Goal: Use online tool/utility: Utilize a website feature to perform a specific function

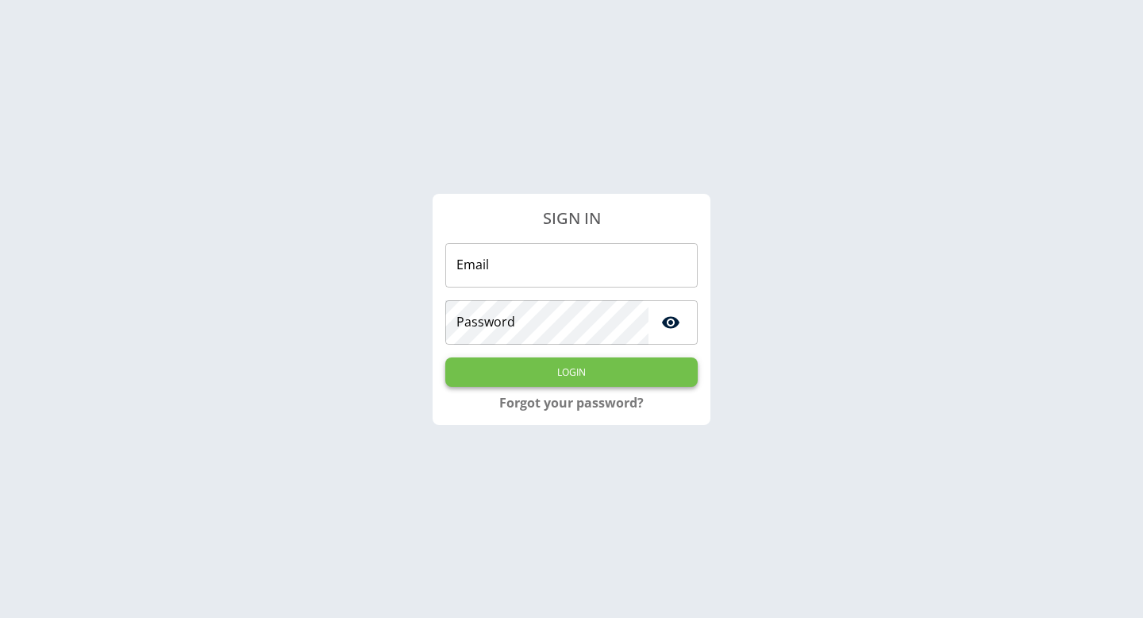
type input "**********"
click at [637, 366] on button "Login" at bounding box center [571, 371] width 252 height 29
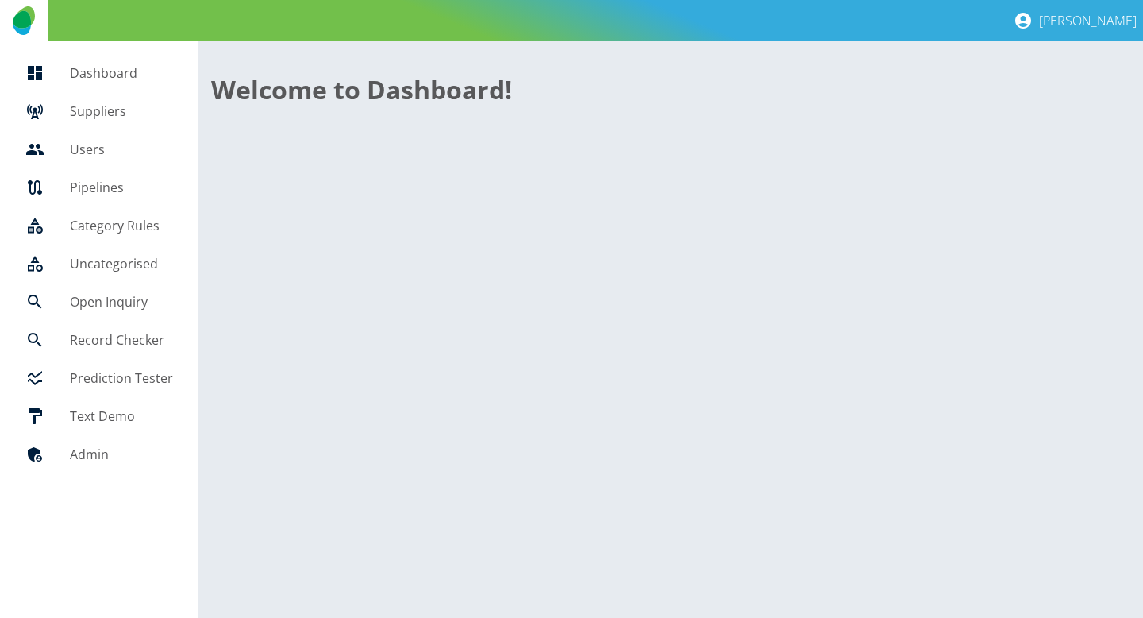
click at [113, 295] on h5 "Open Inquiry" at bounding box center [121, 301] width 103 height 19
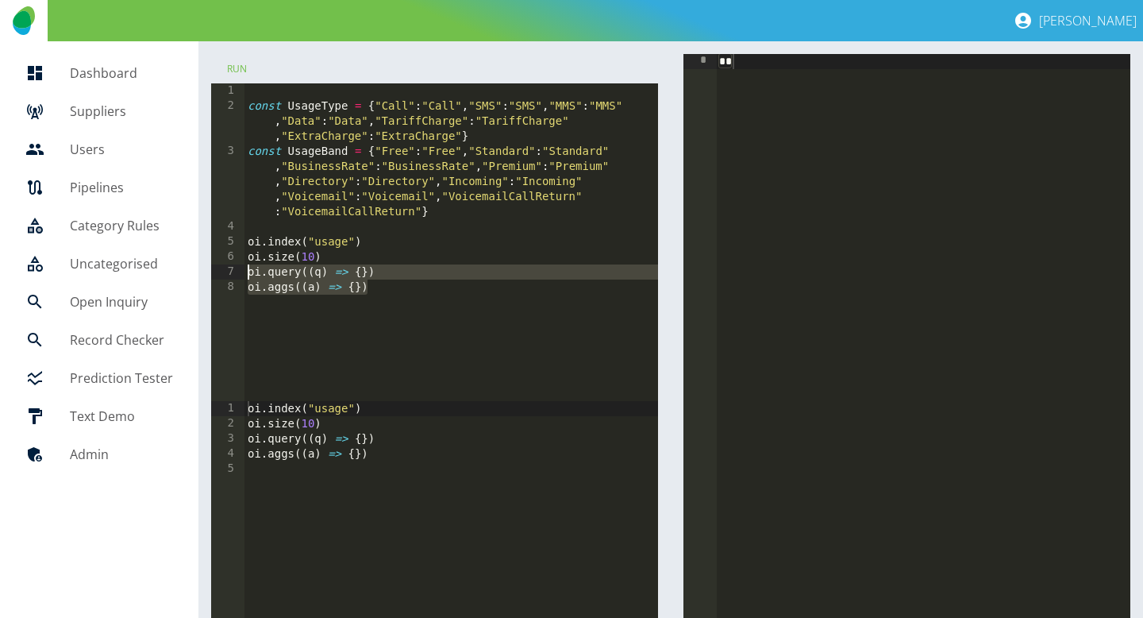
drag, startPoint x: 377, startPoint y: 284, endPoint x: 221, endPoint y: 274, distance: 156.7
click at [221, 274] on div "**********" at bounding box center [434, 242] width 447 height 318
paste textarea
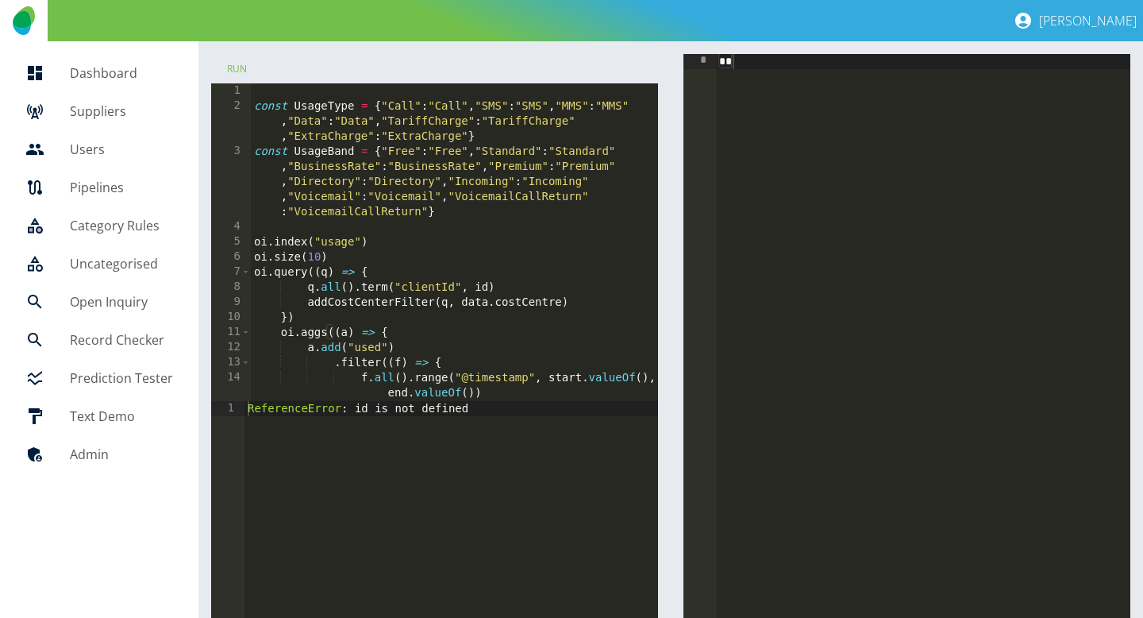
click at [80, 118] on h5 "Suppliers" at bounding box center [121, 111] width 103 height 19
click at [478, 287] on div "const UsageType = { "Call" : "Call" , "SMS" : "SMS" , "MMS" : "MMS" , "Data" : …" at bounding box center [455, 257] width 409 height 348
paste textarea "**********"
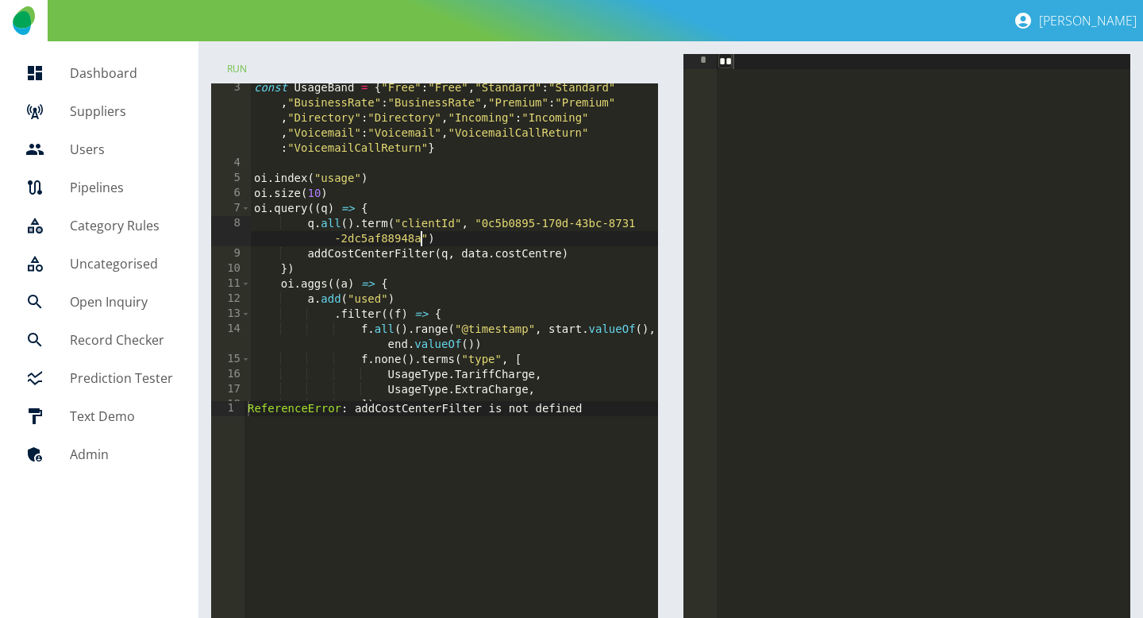
scroll to position [70, 0]
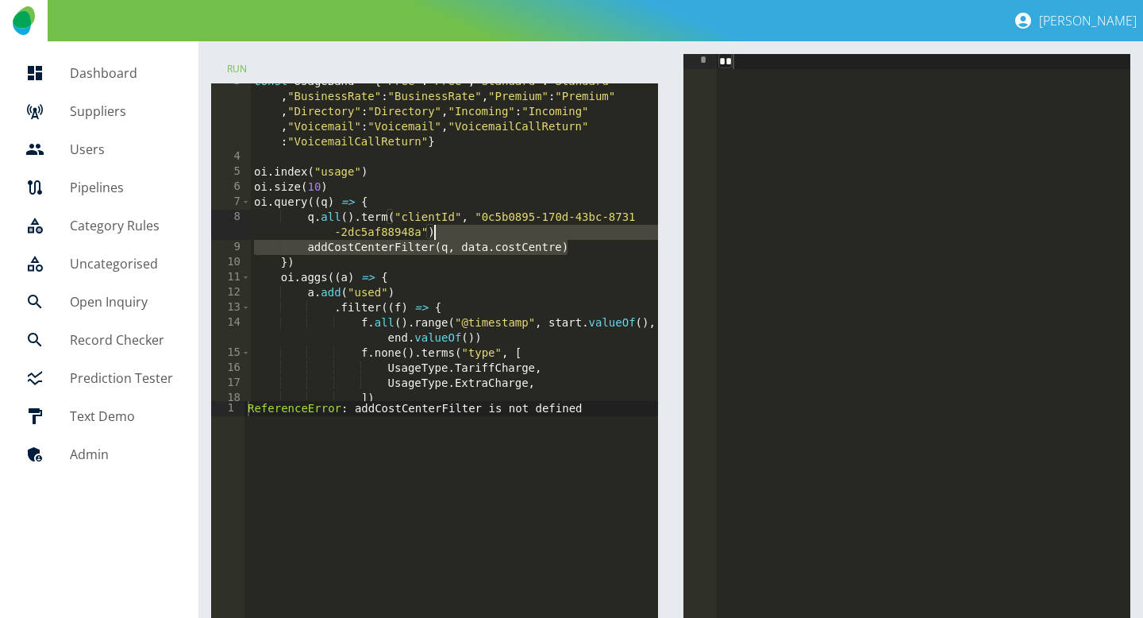
click at [577, 234] on div "const UsageBand = { "Free" : "Free" , "Standard" : "Standard" , "BusinessRate" …" at bounding box center [455, 278] width 409 height 408
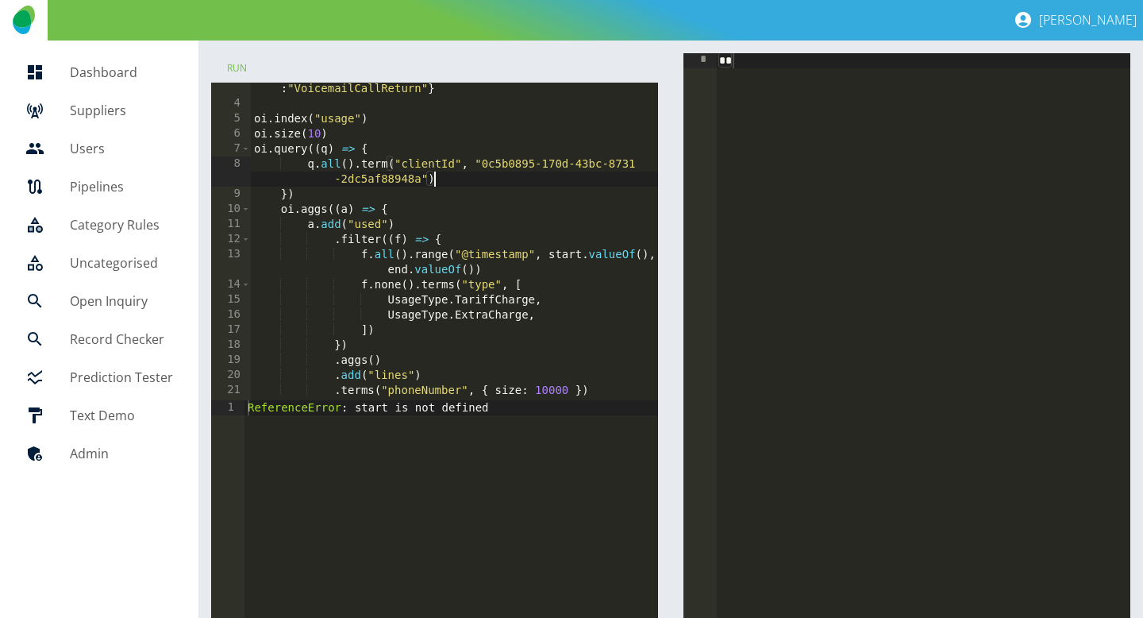
scroll to position [122, 0]
drag, startPoint x: 450, startPoint y: 299, endPoint x: 384, endPoint y: 300, distance: 65.9
click at [384, 300] on div "const UsageBand = { "Free" : "Free" , "Standard" : "Standard" , "BusinessRate" …" at bounding box center [455, 225] width 409 height 408
click at [399, 302] on div "const UsageBand = { "Free" : "Free" , "Standard" : "Standard" , "BusinessRate" …" at bounding box center [455, 225] width 409 height 408
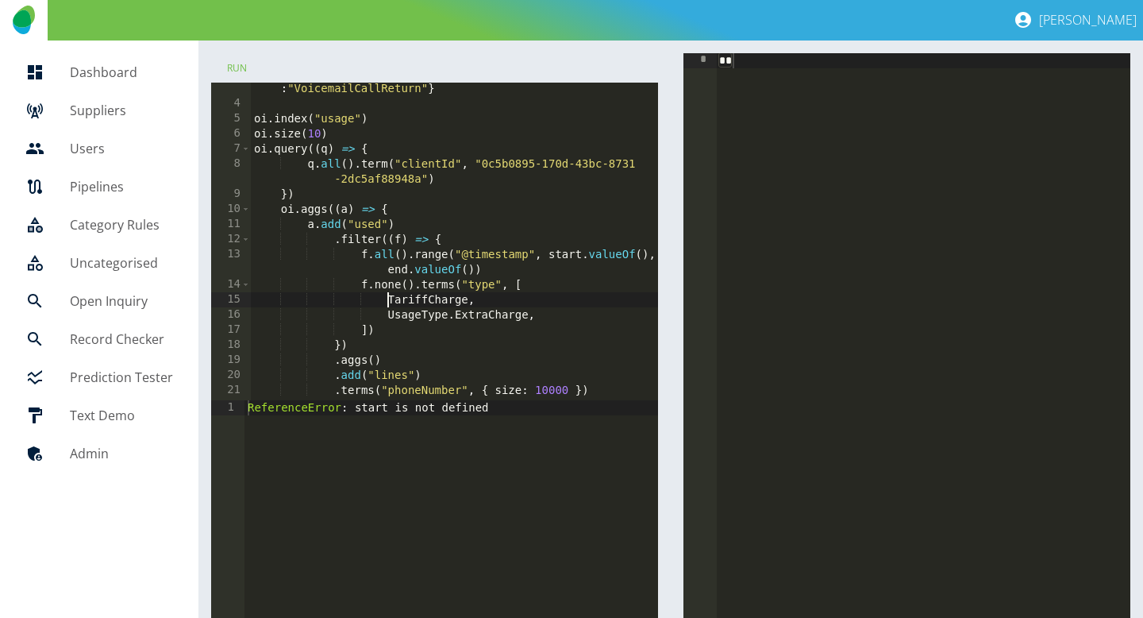
click at [399, 302] on div "const UsageBand = { "Free" : "Free" , "Standard" : "Standard" , "BusinessRate" …" at bounding box center [455, 225] width 409 height 408
drag, startPoint x: 449, startPoint y: 318, endPoint x: 383, endPoint y: 320, distance: 66.7
click at [382, 319] on div "const UsageBand = { "Free" : "Free" , "Standard" : "Standard" , "BusinessRate" …" at bounding box center [455, 225] width 409 height 408
click at [417, 319] on div "const UsageBand = { "Free" : "Free" , "Standard" : "Standard" , "BusinessRate" …" at bounding box center [455, 225] width 409 height 408
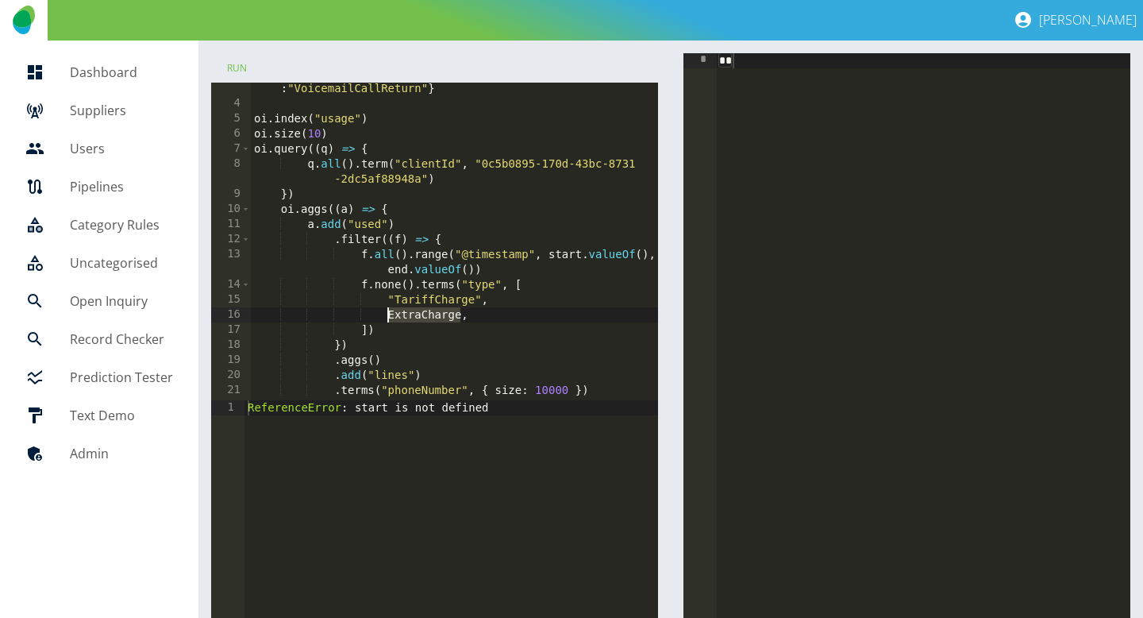
click at [417, 319] on div "const UsageBand = { "Free" : "Free" , "Standard" : "Standard" , "BusinessRate" …" at bounding box center [455, 225] width 409 height 408
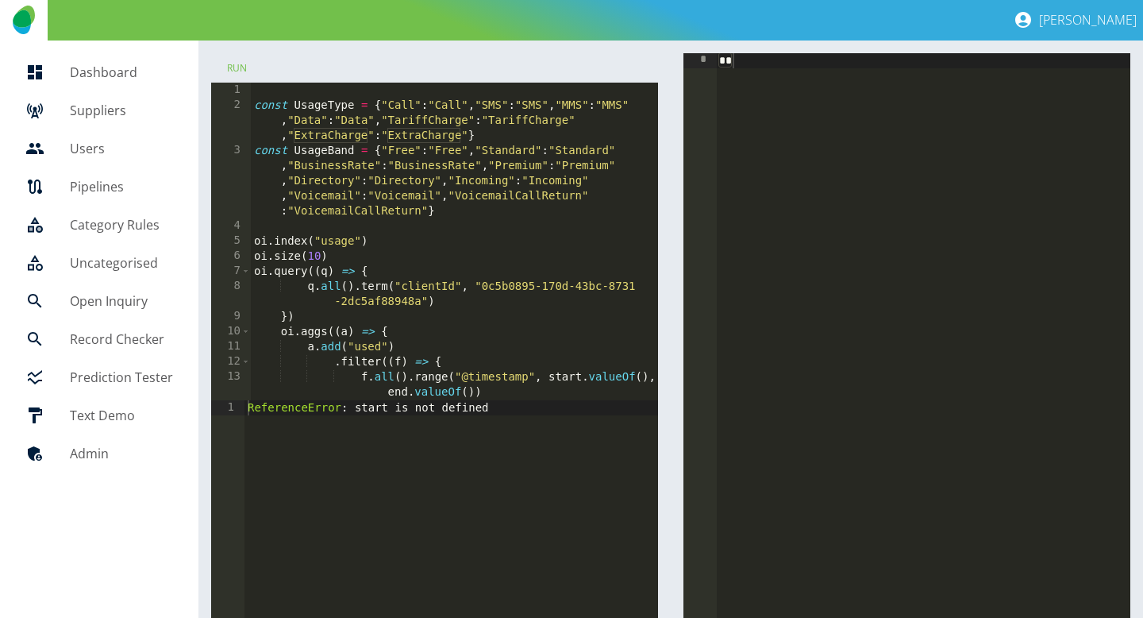
scroll to position [0, 0]
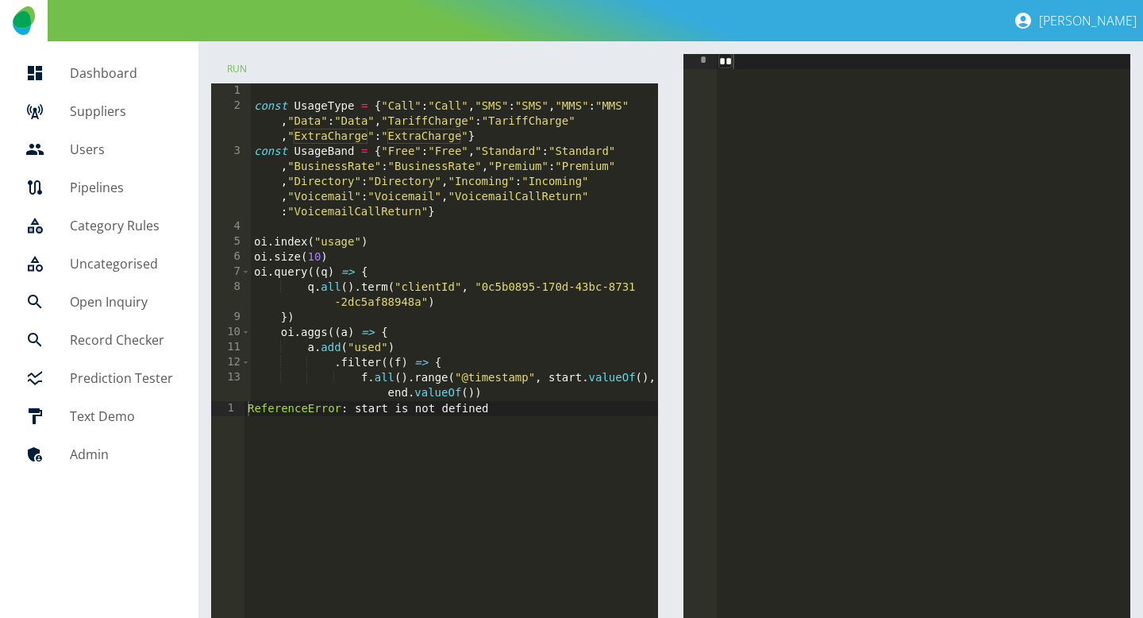
click at [445, 212] on div "const UsageType = { "Call" : "Call" , "SMS" : "SMS" , "MMS" : "MMS" , "Data" : …" at bounding box center [455, 257] width 409 height 348
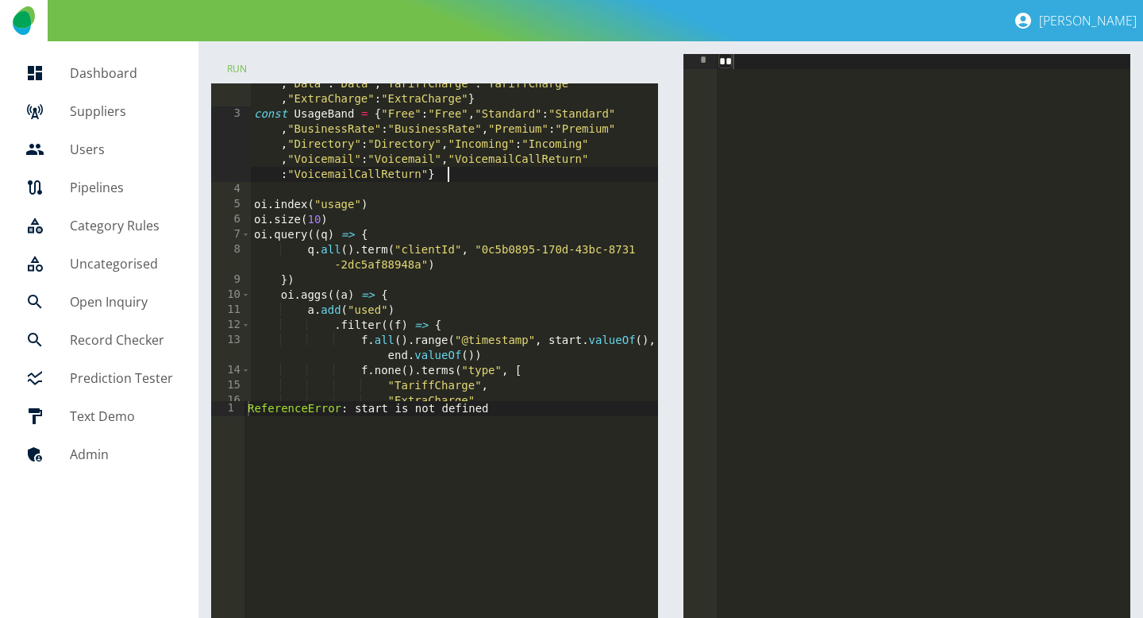
scroll to position [39, 0]
drag, startPoint x: 468, startPoint y: 354, endPoint x: 379, endPoint y: 358, distance: 88.2
click at [379, 358] on div "const UsageType = { "Call" : "Call" , "SMS" : "SMS" , "MMS" : "MMS" , "Data" : …" at bounding box center [455, 249] width 409 height 378
paste textarea "**********"
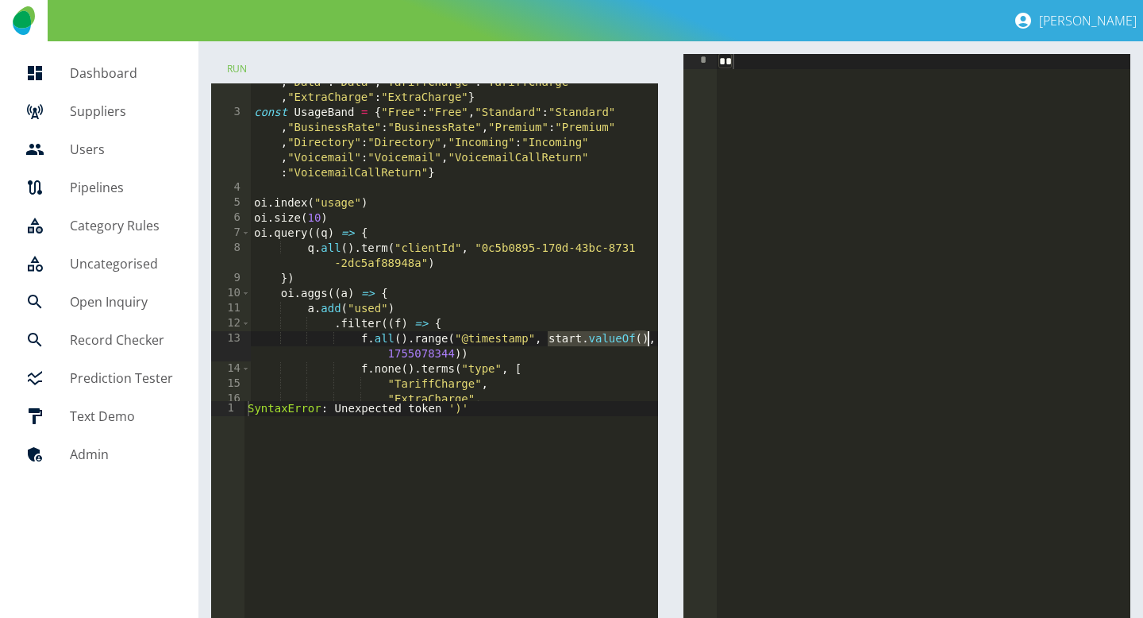
drag, startPoint x: 544, startPoint y: 342, endPoint x: 646, endPoint y: 338, distance: 102.5
click at [646, 338] on div "**********" at bounding box center [434, 242] width 447 height 318
paste textarea
click at [557, 337] on div "const UsageType = { "Call" : "Call" , "SMS" : "SMS" , "MMS" : "MMS" , "Data" : …" at bounding box center [455, 249] width 409 height 378
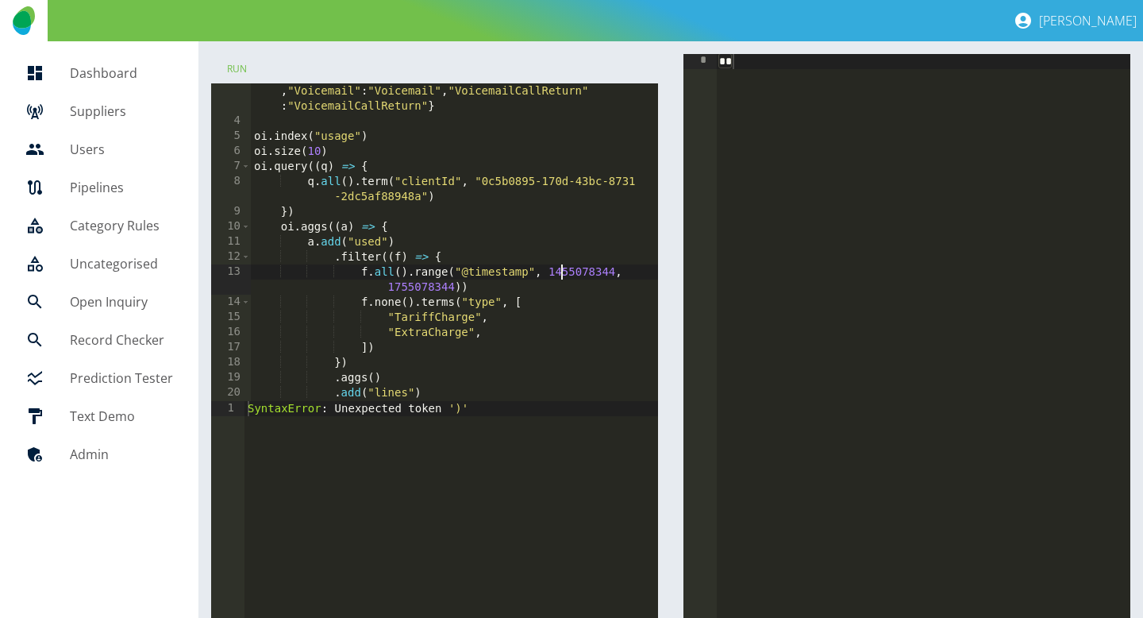
scroll to position [105, 0]
click at [499, 279] on div "const UsageBand = { "Free" : "Free" , "Standard" : "Standard" , "BusinessRate" …" at bounding box center [455, 242] width 409 height 408
click at [495, 288] on div "const UsageBand = { "Free" : "Free" , "Standard" : "Standard" , "BusinessRate" …" at bounding box center [455, 242] width 409 height 408
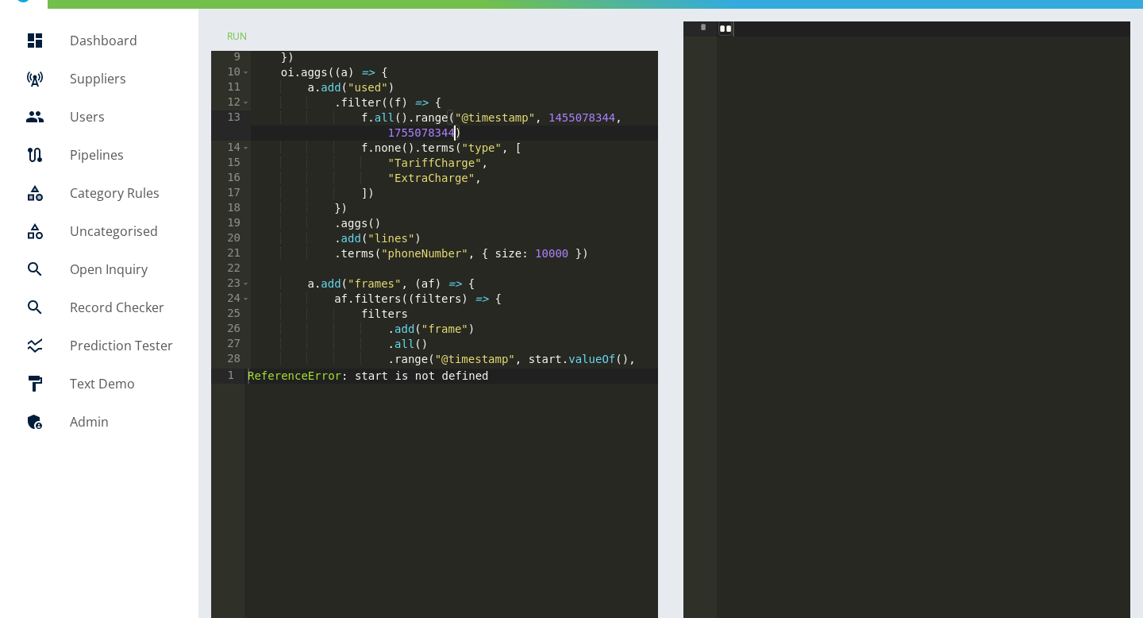
scroll to position [231, 0]
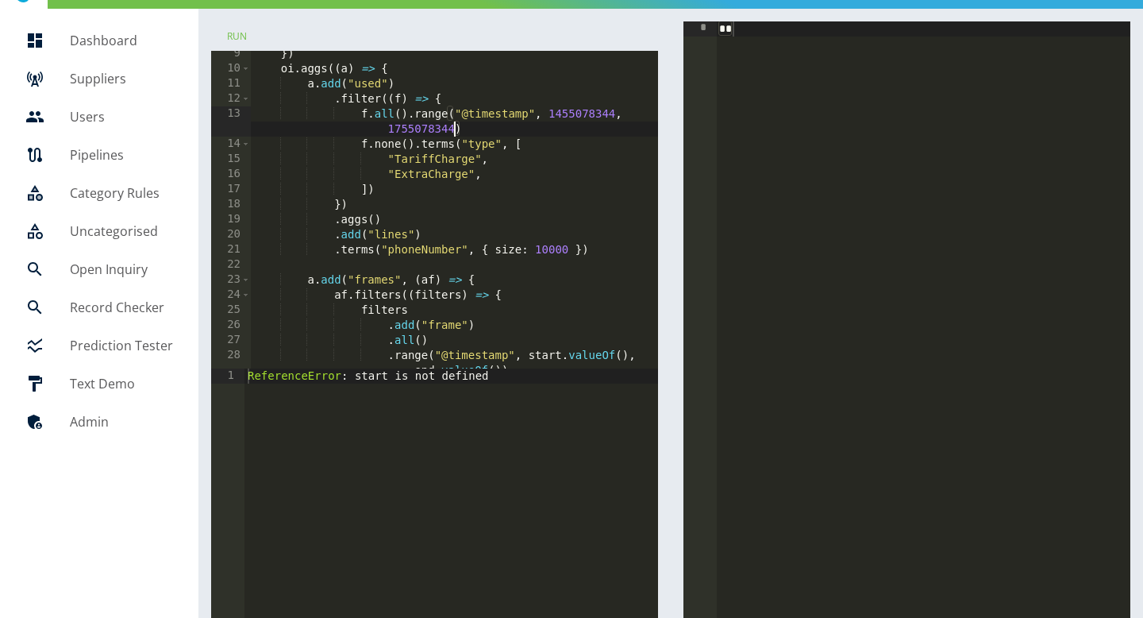
click at [584, 109] on div "}) oi . aggs (( a ) => { a . add ( "used" ) . filter (( f ) => { f . all ( ) . …" at bounding box center [455, 220] width 409 height 348
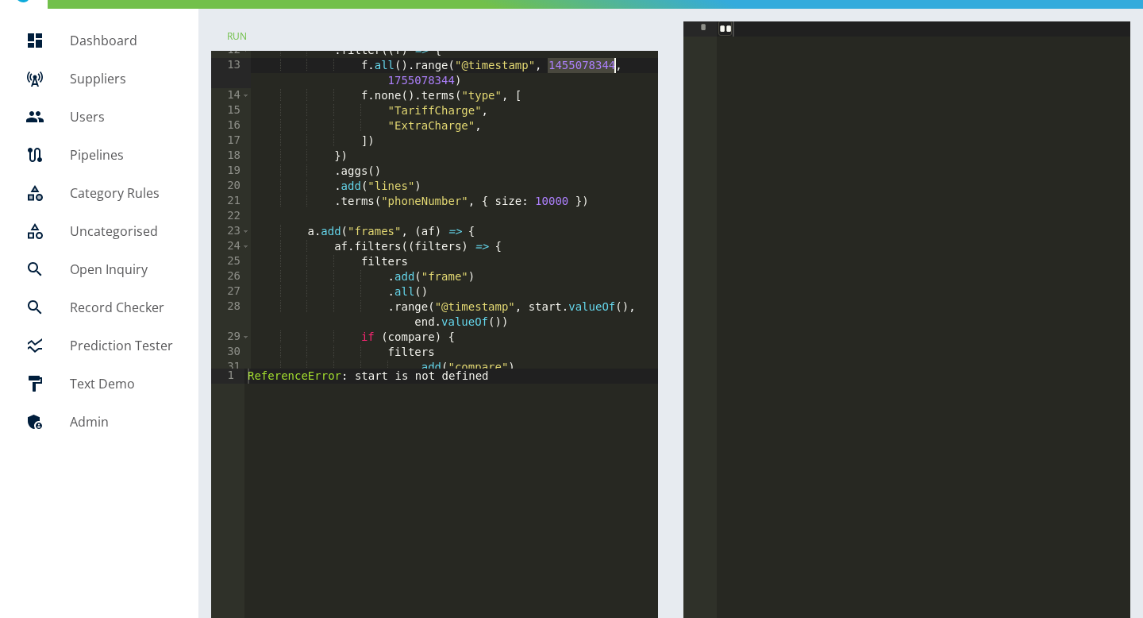
scroll to position [281, 0]
drag, startPoint x: 525, startPoint y: 305, endPoint x: 626, endPoint y: 308, distance: 101.7
click at [627, 308] on div ". filter (( f ) => { f . all ( ) . range ( "@timestamp" , 1455078344 , 17550783…" at bounding box center [455, 215] width 409 height 348
paste textarea
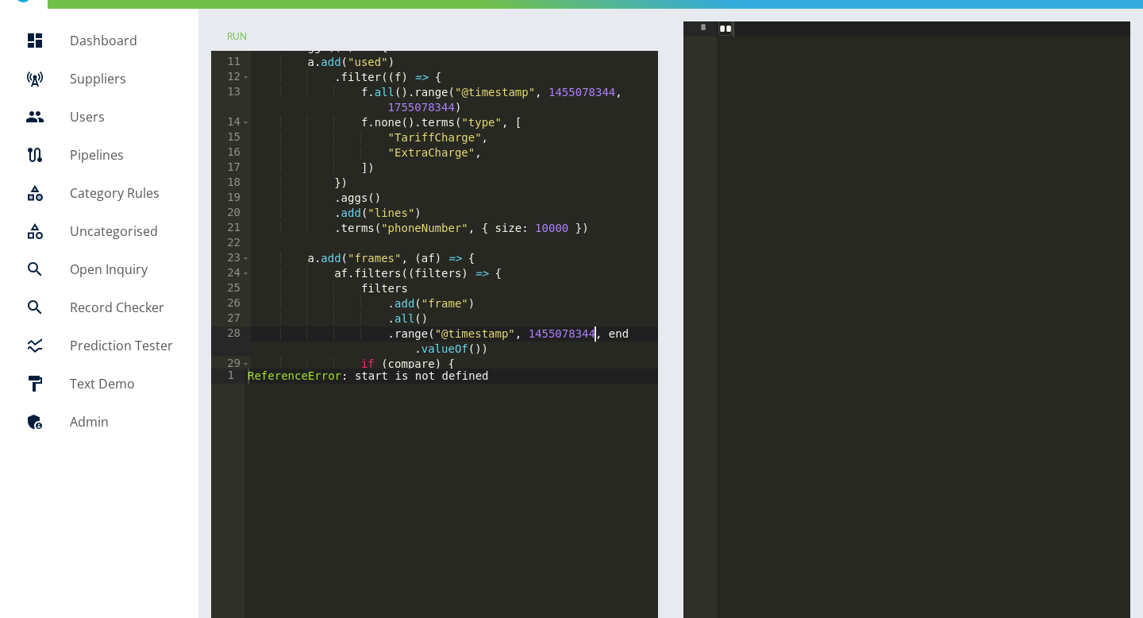
scroll to position [252, 0]
click at [416, 109] on div "oi . aggs (( a ) => { a . add ( "used" ) . filter (( f ) => { f . all ( ) . ran…" at bounding box center [455, 214] width 409 height 348
drag, startPoint x: 477, startPoint y: 353, endPoint x: 603, endPoint y: 337, distance: 126.4
click at [603, 336] on div "oi . aggs (( a ) => { a . add ( "used" ) . filter (( f ) => { f . all ( ) . ran…" at bounding box center [455, 214] width 409 height 348
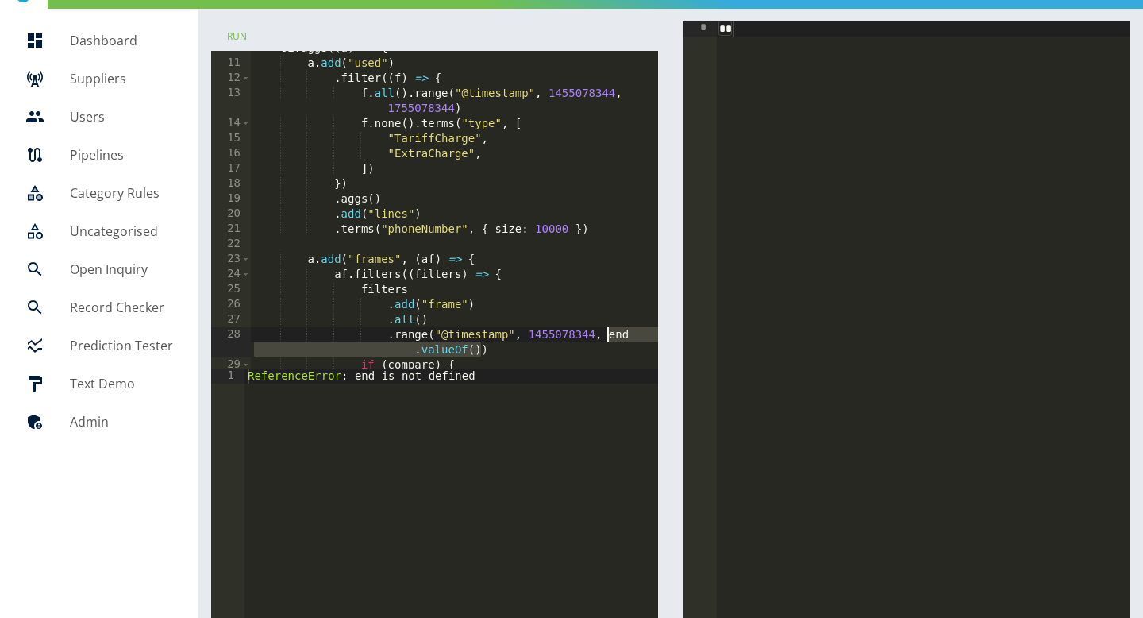
paste textarea
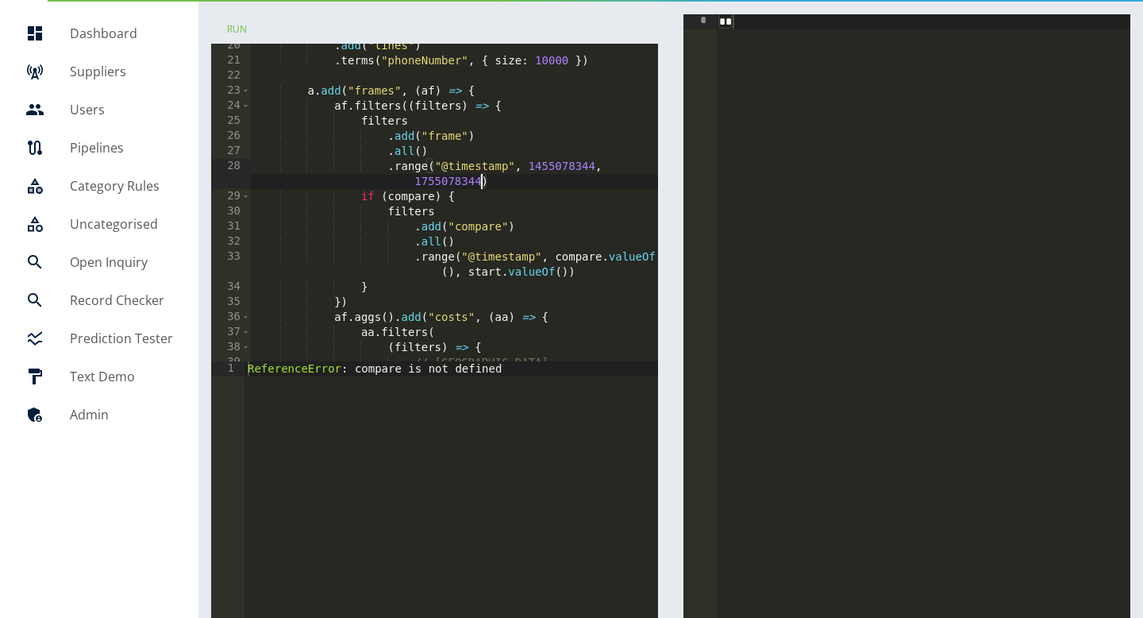
scroll to position [414, 0]
click at [398, 286] on div ". add ( "lines" ) . terms ( "phoneNumber" , { size : 10000 }) a . add ( "frames…" at bounding box center [455, 211] width 409 height 348
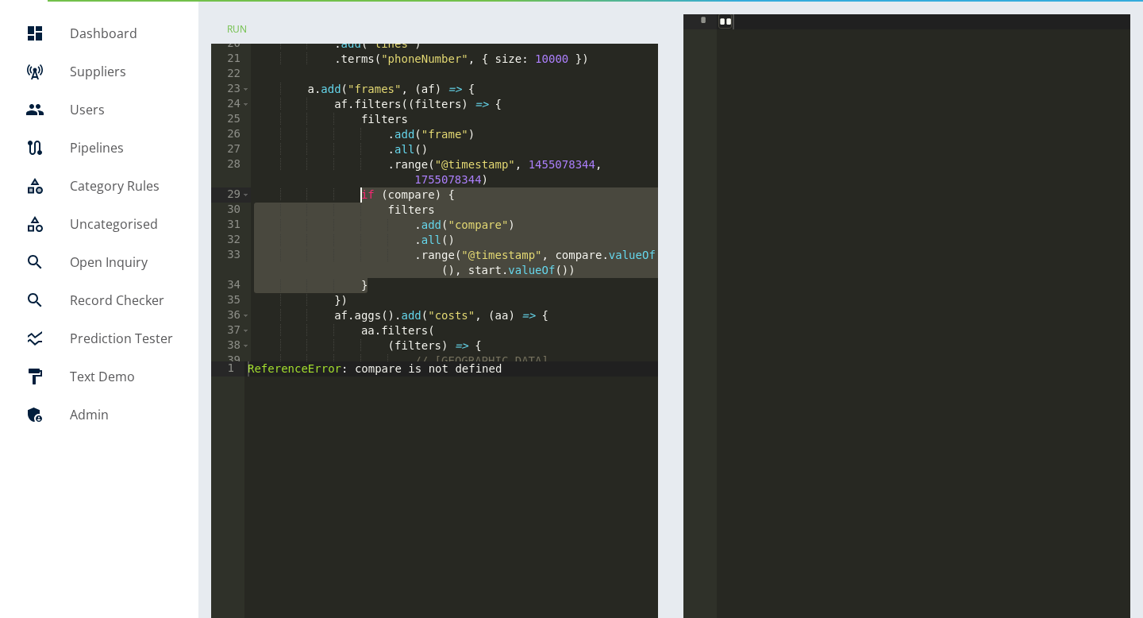
drag, startPoint x: 399, startPoint y: 283, endPoint x: 359, endPoint y: 198, distance: 94.8
click at [359, 198] on div ". add ( "lines" ) . terms ( "phoneNumber" , { size : 10000 }) a . add ( "frames…" at bounding box center [455, 211] width 409 height 348
type textarea "**********"
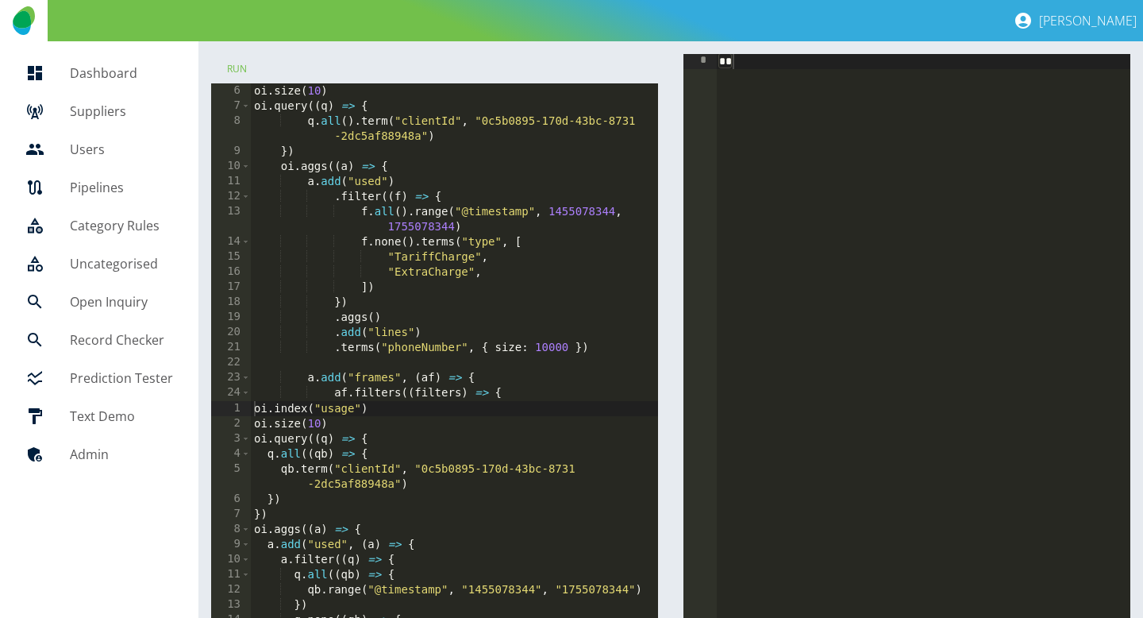
scroll to position [0, 0]
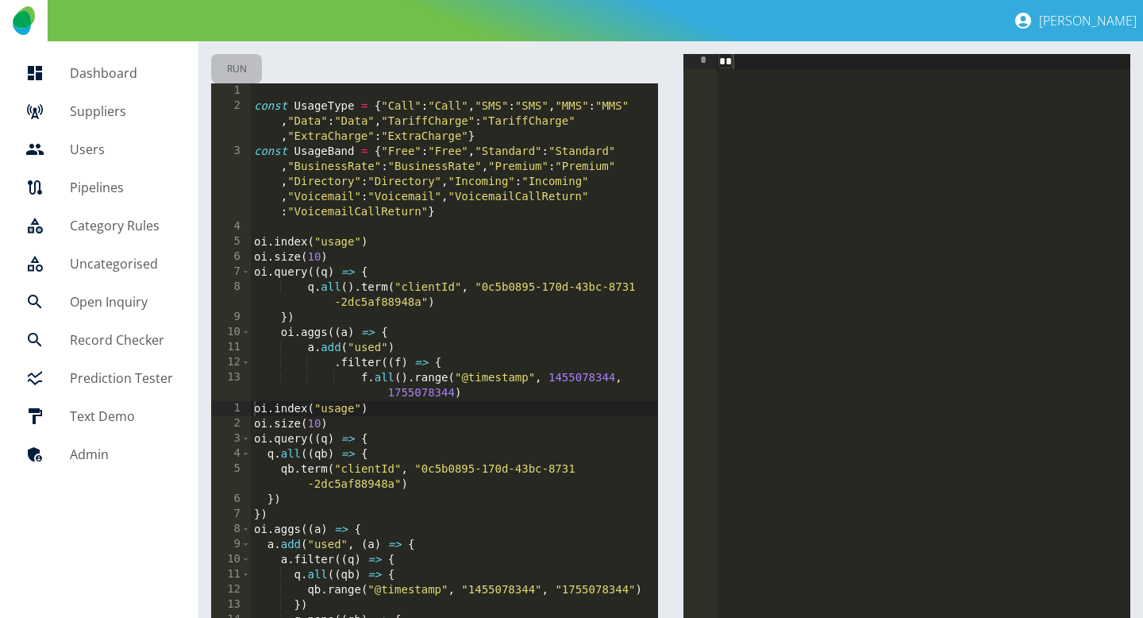
click at [243, 80] on button "Run" at bounding box center [236, 68] width 51 height 29
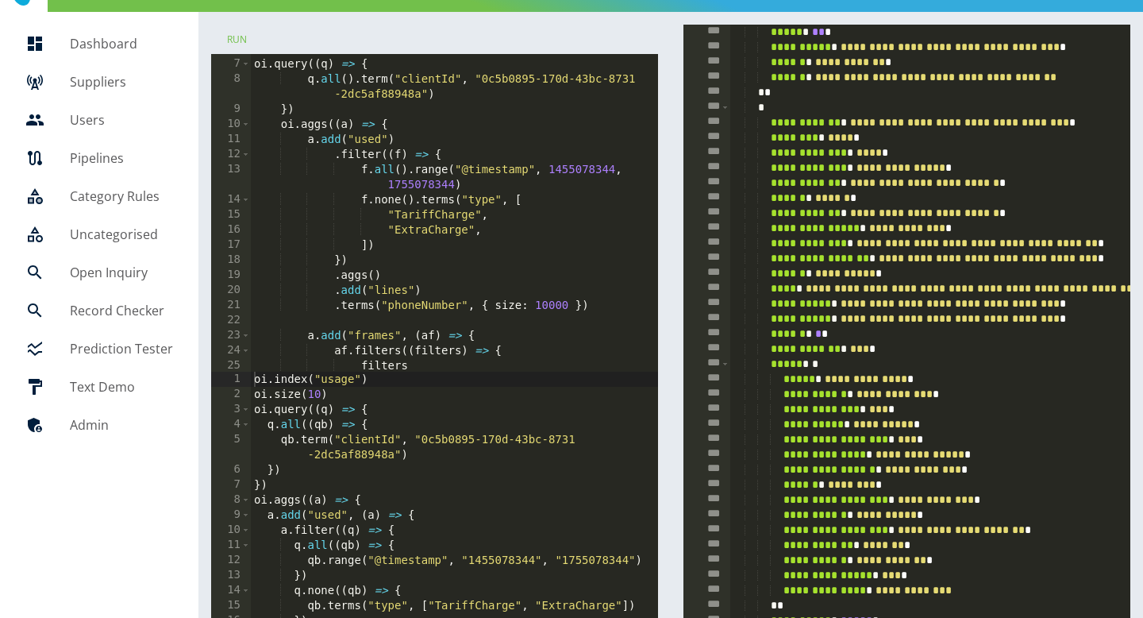
click at [416, 215] on div "oi . size ( 10 ) oi . query (( q ) => { q . all ( ) . term ( "clientId" , "0c5b…" at bounding box center [455, 215] width 409 height 348
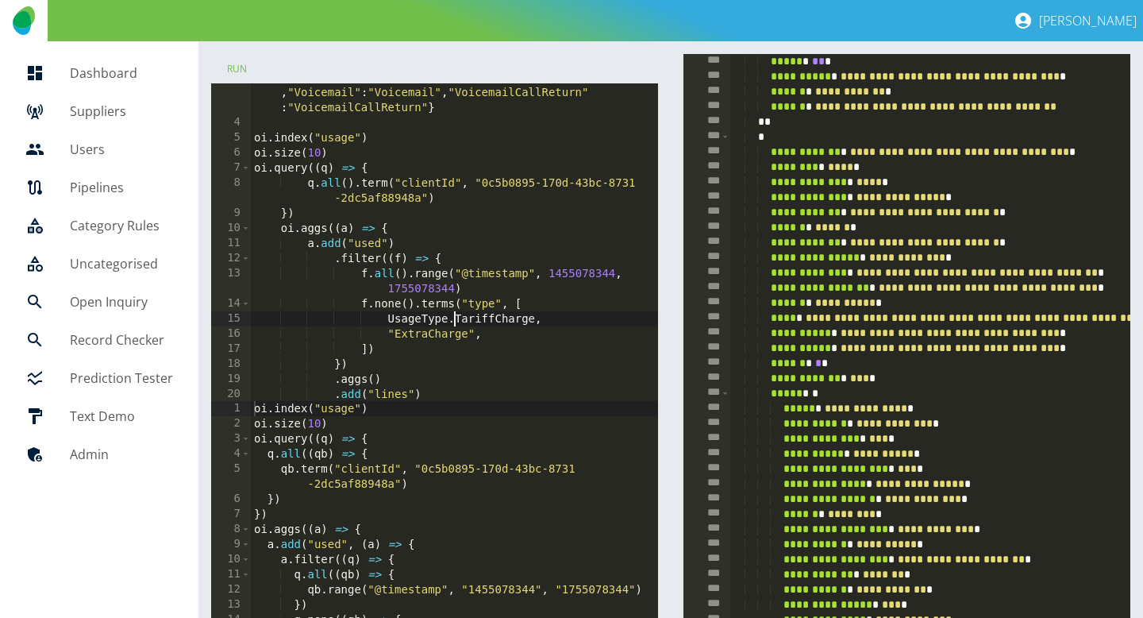
click at [391, 335] on div "const UsageBand = { "Free" : "Free" , "Standard" : "Standard" , "BusinessRate" …" at bounding box center [455, 244] width 409 height 408
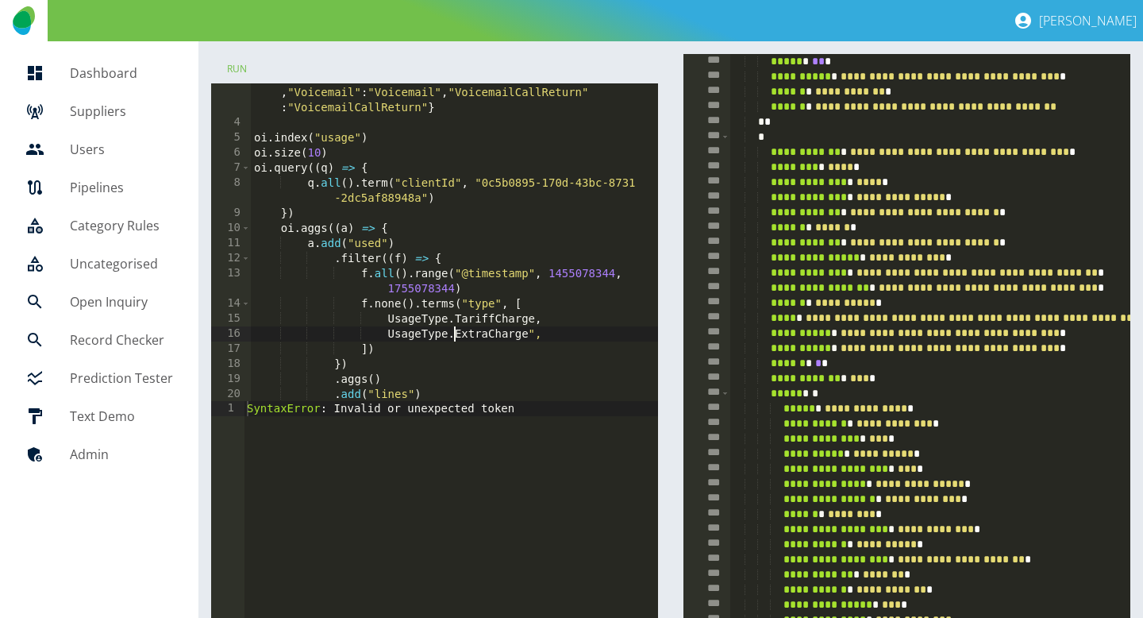
click at [532, 330] on div "const UsageBand = { "Free" : "Free" , "Standard" : "Standard" , "BusinessRate" …" at bounding box center [455, 244] width 409 height 408
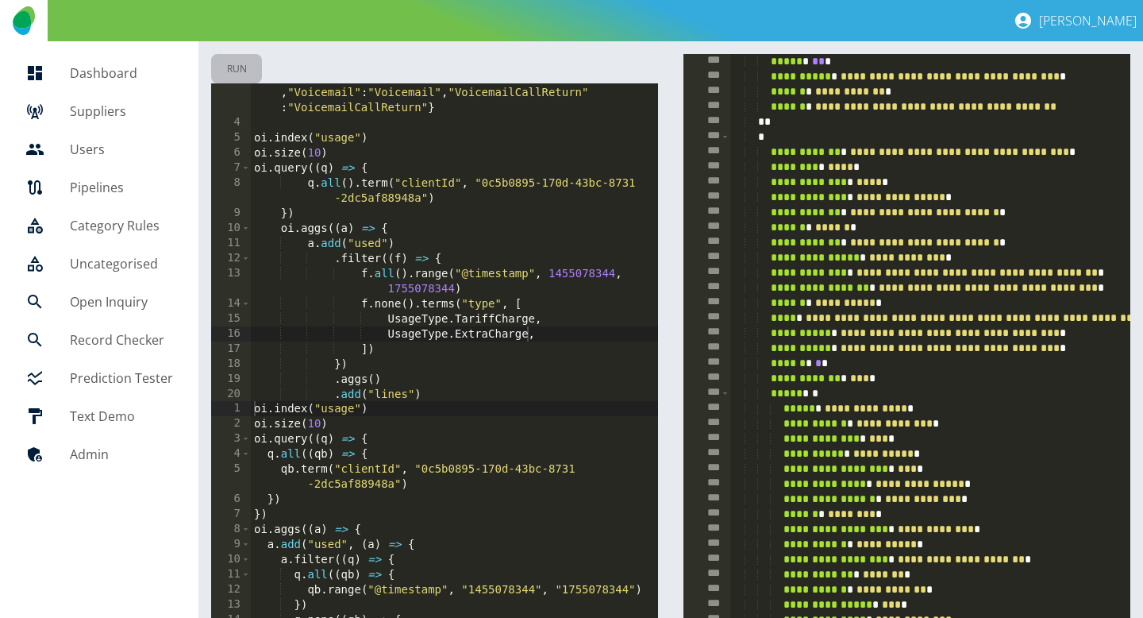
click at [243, 67] on button "Run" at bounding box center [236, 68] width 51 height 29
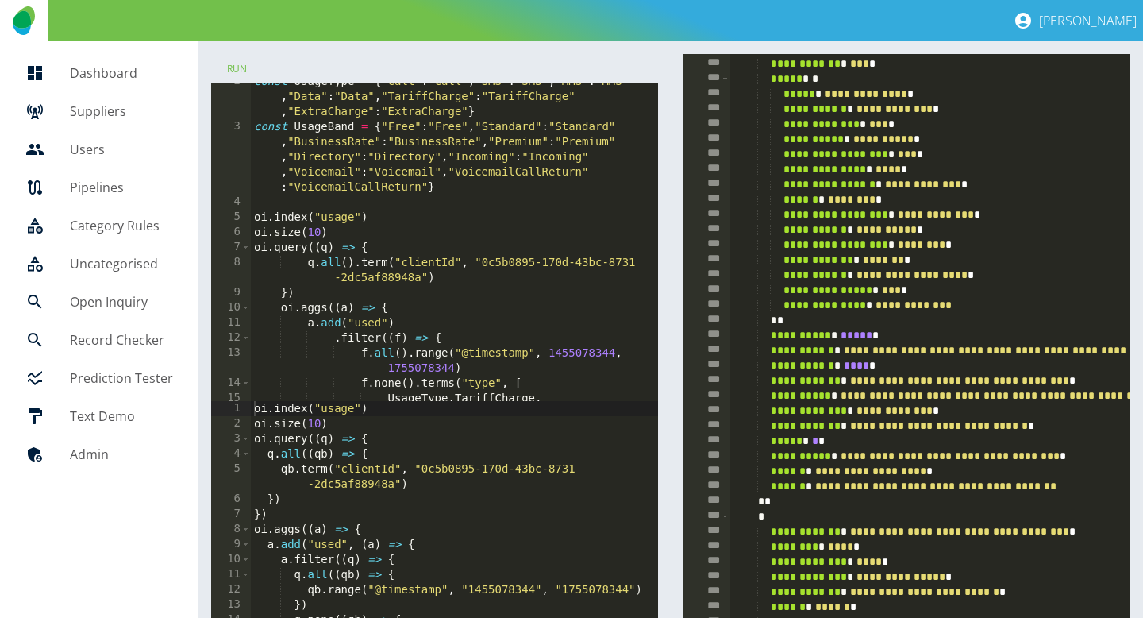
scroll to position [52, 0]
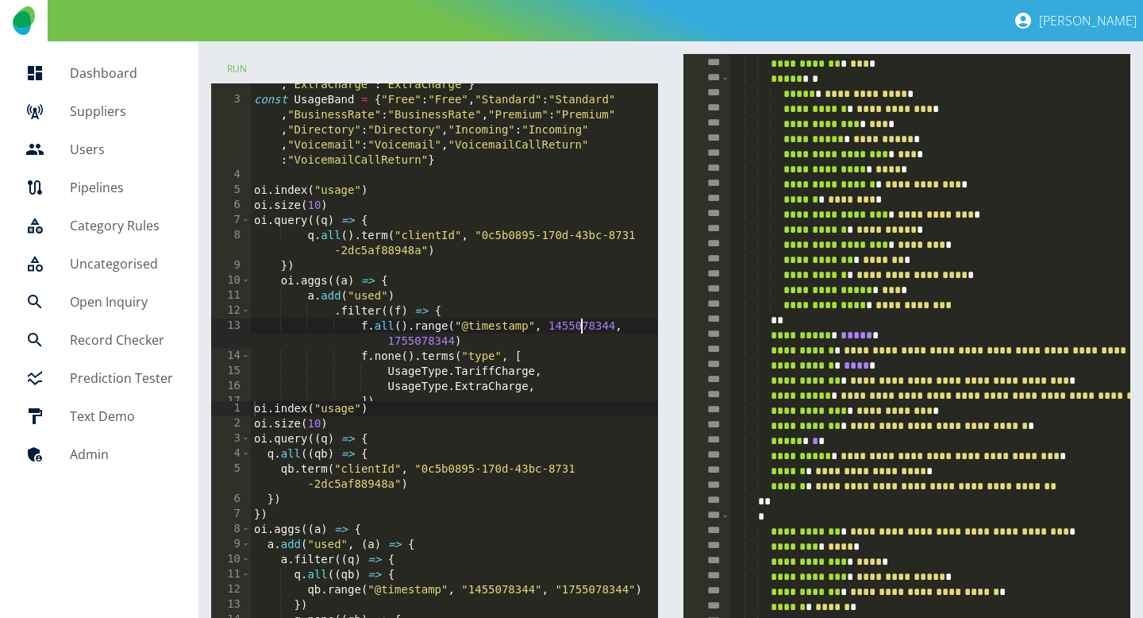
click at [580, 326] on div "const UsageType = { "Call" : "Call" , "SMS" : "SMS" , "MMS" : "MMS" , "Data" : …" at bounding box center [455, 236] width 409 height 378
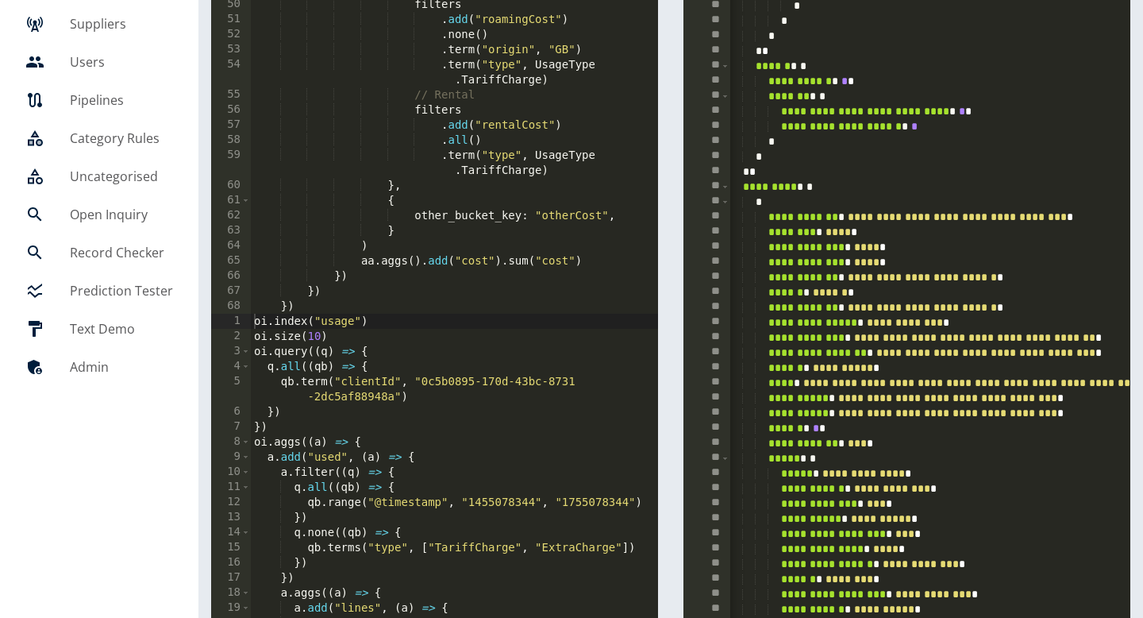
scroll to position [54, 0]
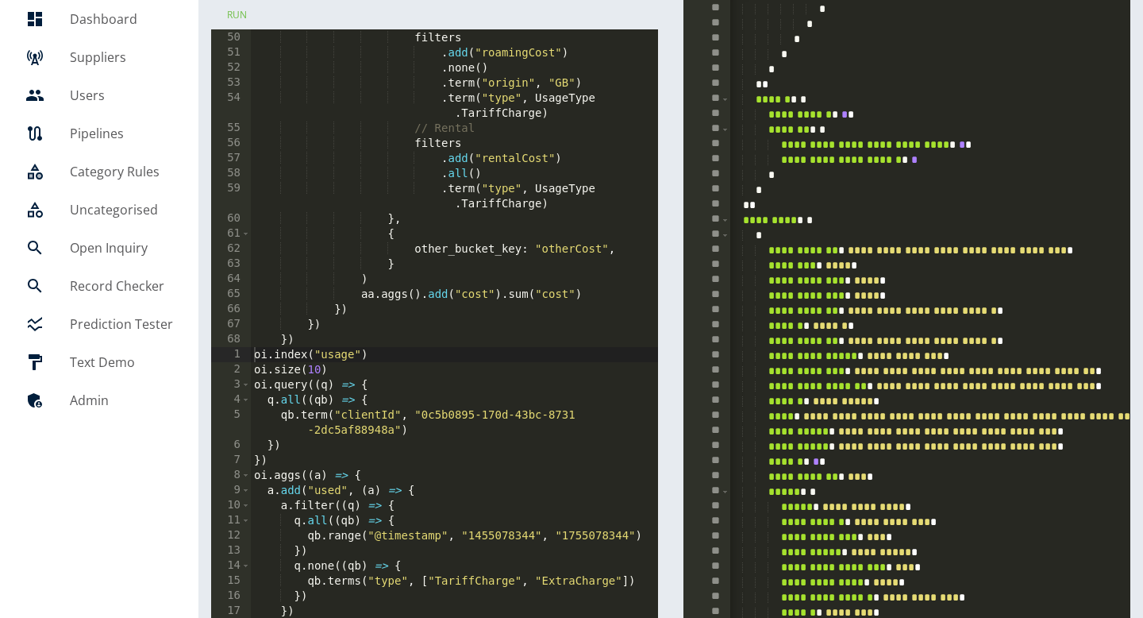
click at [376, 315] on div "// Roaming filters . add ( "roamingCost" ) . none ( ) . term ( "origin" , "GB" …" at bounding box center [455, 189] width 409 height 348
type textarea "**"
type textarea "*"
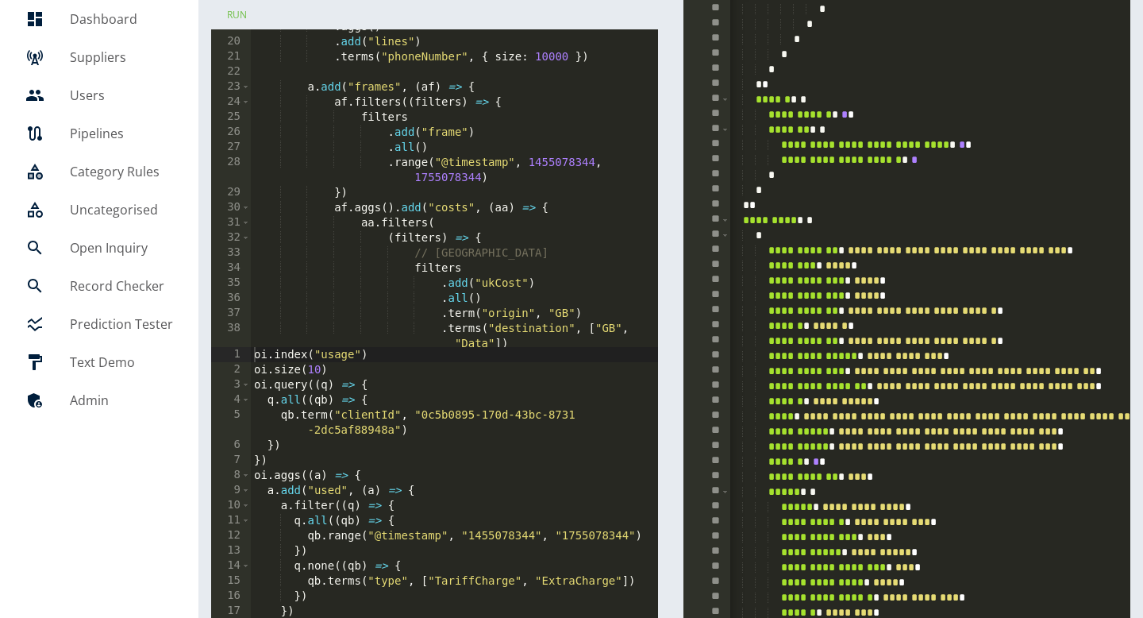
scroll to position [416, 0]
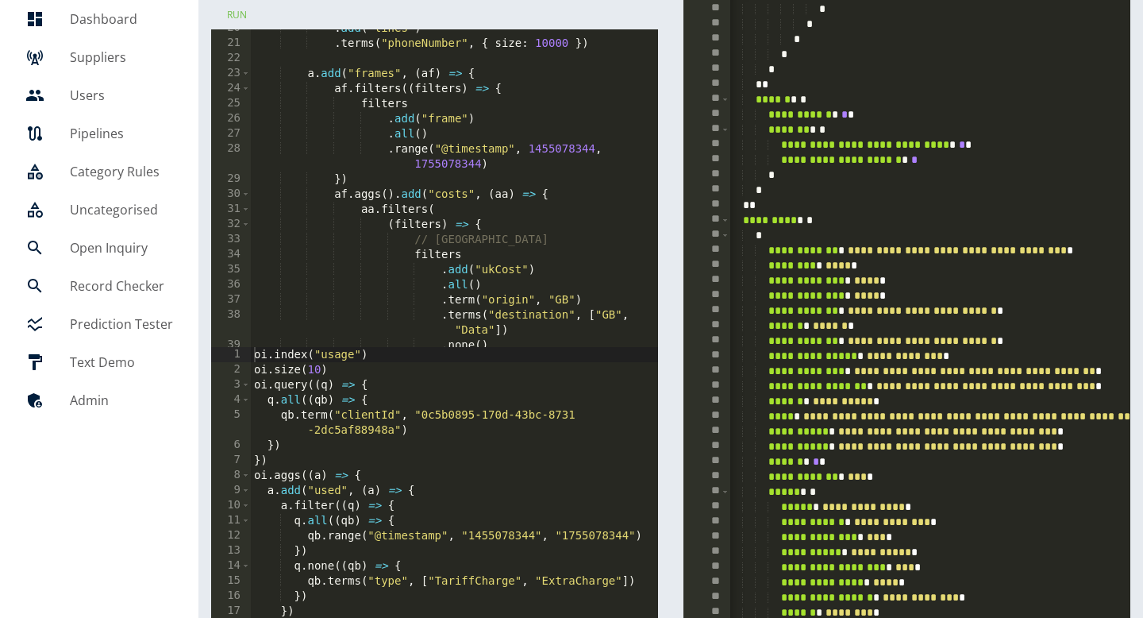
click at [465, 210] on div ". add ( "lines" ) . terms ( "phoneNumber" , { size : 10000 }) a . add ( "frames…" at bounding box center [455, 202] width 409 height 363
click at [393, 196] on div ". add ( "lines" ) . terms ( "phoneNumber" , { size : 10000 }) a . add ( "frames…" at bounding box center [455, 202] width 409 height 363
click at [242, 193] on span at bounding box center [245, 194] width 9 height 15
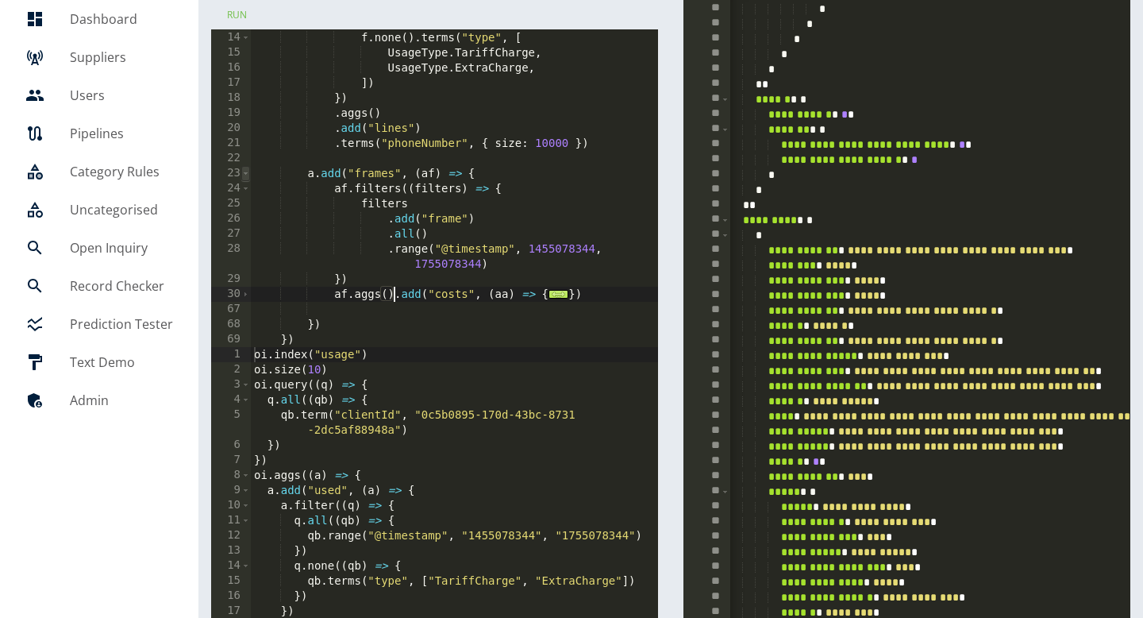
scroll to position [316, 0]
click at [595, 292] on div "f . all ( ) . range ( "@timestamp" , 1455078344 , 1755078344 ) f . none ( ) . t…" at bounding box center [455, 181] width 409 height 363
type textarea "**"
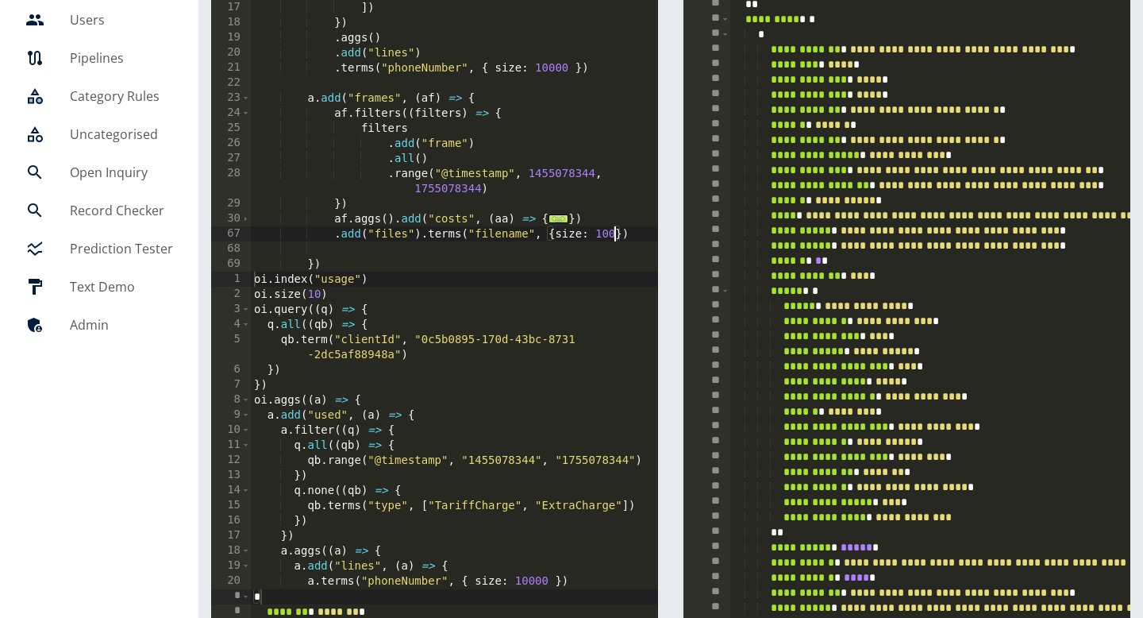
scroll to position [0, 0]
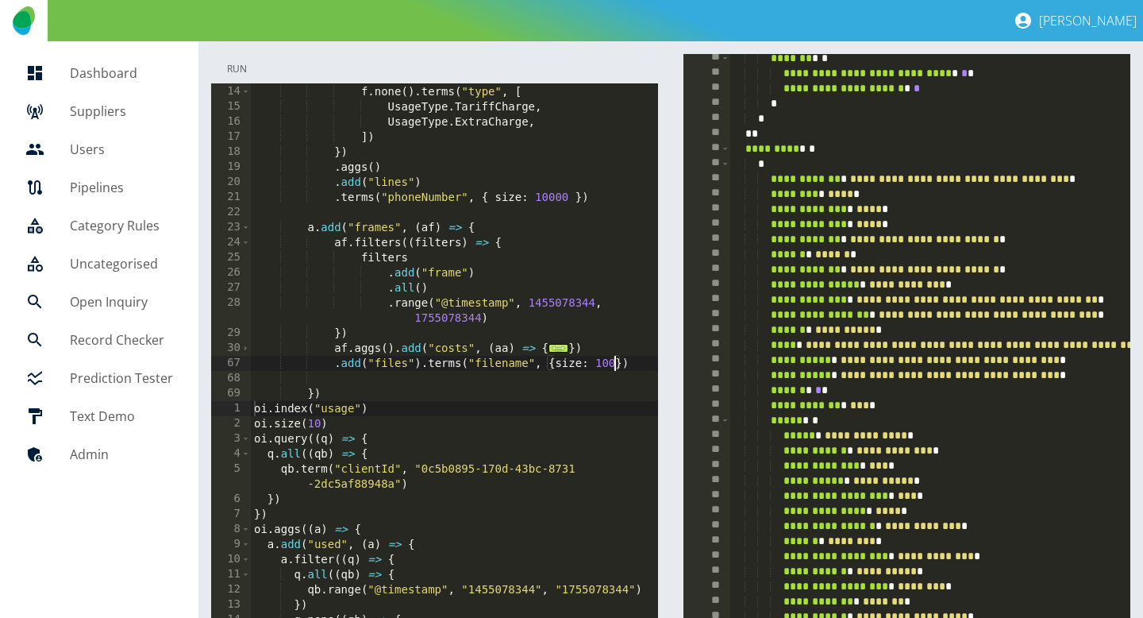
click at [234, 75] on button "Run" at bounding box center [236, 68] width 51 height 29
click at [228, 66] on button "Run" at bounding box center [236, 68] width 51 height 29
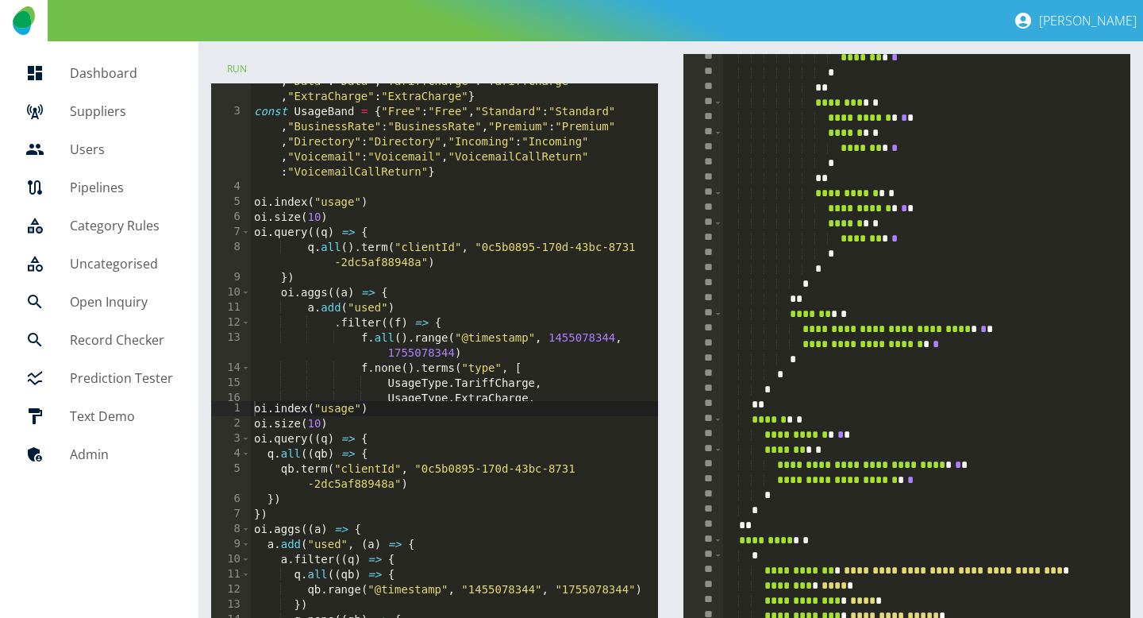
click at [392, 260] on div "const UsageType = { "Call" : "Call" , "SMS" : "SMS" , "MMS" : "MMS" , "Data" : …" at bounding box center [455, 248] width 409 height 378
click at [372, 249] on div "const UsageType = { "Call" : "Call" , "SMS" : "SMS" , "MMS" : "MMS" , "Data" : …" at bounding box center [455, 248] width 409 height 378
click at [228, 71] on button "Run" at bounding box center [236, 68] width 51 height 29
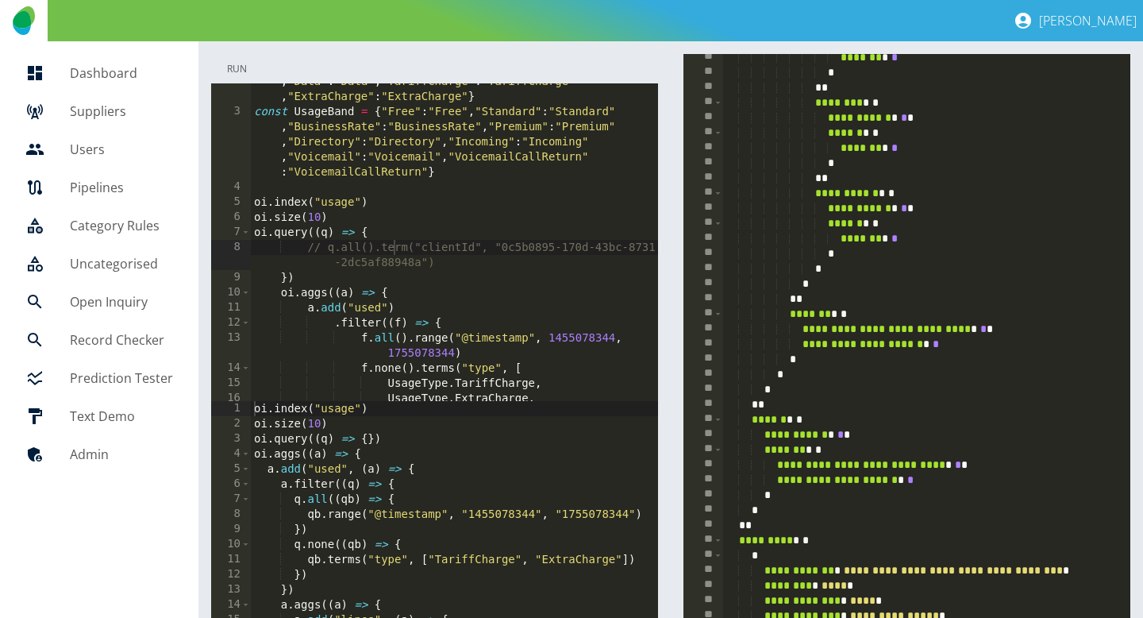
click at [229, 67] on button "Run" at bounding box center [236, 68] width 51 height 29
click at [355, 254] on div "const UsageType = { "Call" : "Call" , "SMS" : "SMS" , "MMS" : "MMS" , "Data" : …" at bounding box center [455, 248] width 409 height 378
click at [353, 210] on div "const UsageType = { "Call" : "Call" , "SMS" : "SMS" , "MMS" : "MMS" , "Data" : …" at bounding box center [455, 248] width 409 height 378
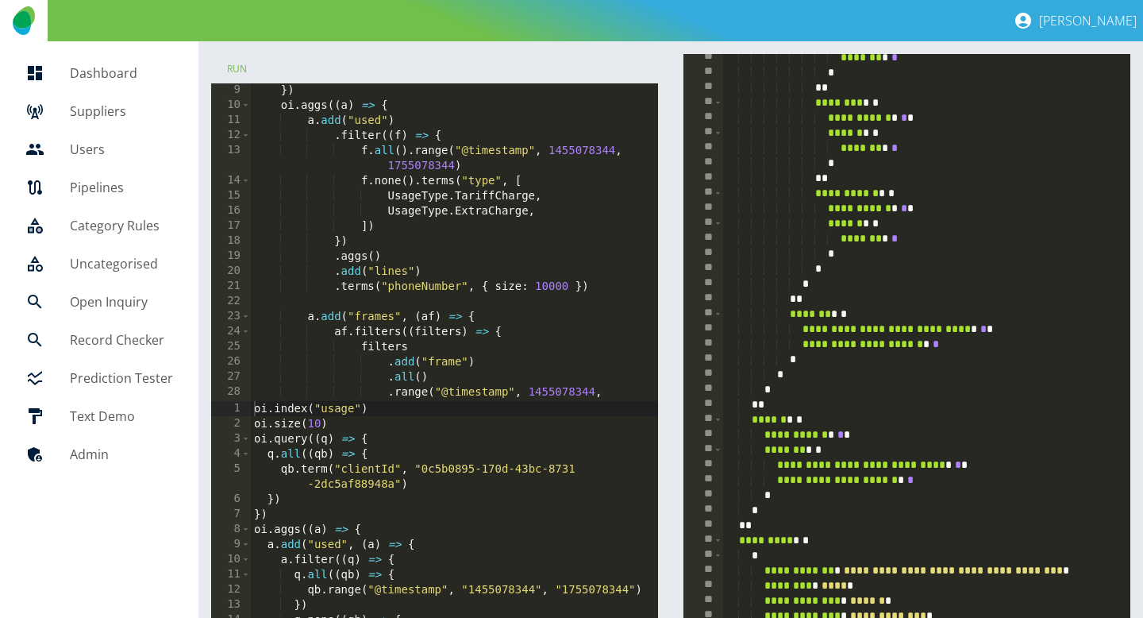
scroll to position [224, 0]
click at [564, 147] on div "q . all ( ) . term ( "clientId" , "0c5b0895-170d-43bc-8731 -2dc5af88948a" ) }) …" at bounding box center [455, 244] width 409 height 378
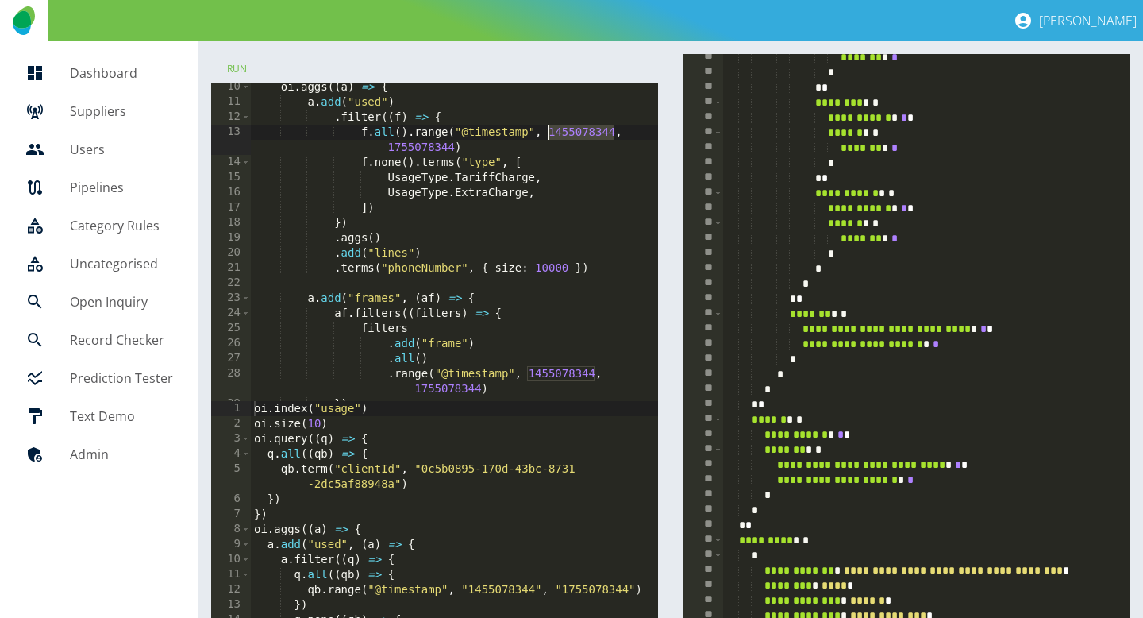
scroll to position [248, 0]
click at [467, 387] on div "oi . aggs (( a ) => { a . add ( "used" ) . filter (( f ) => { f . all ( ) . ran…" at bounding box center [455, 250] width 409 height 348
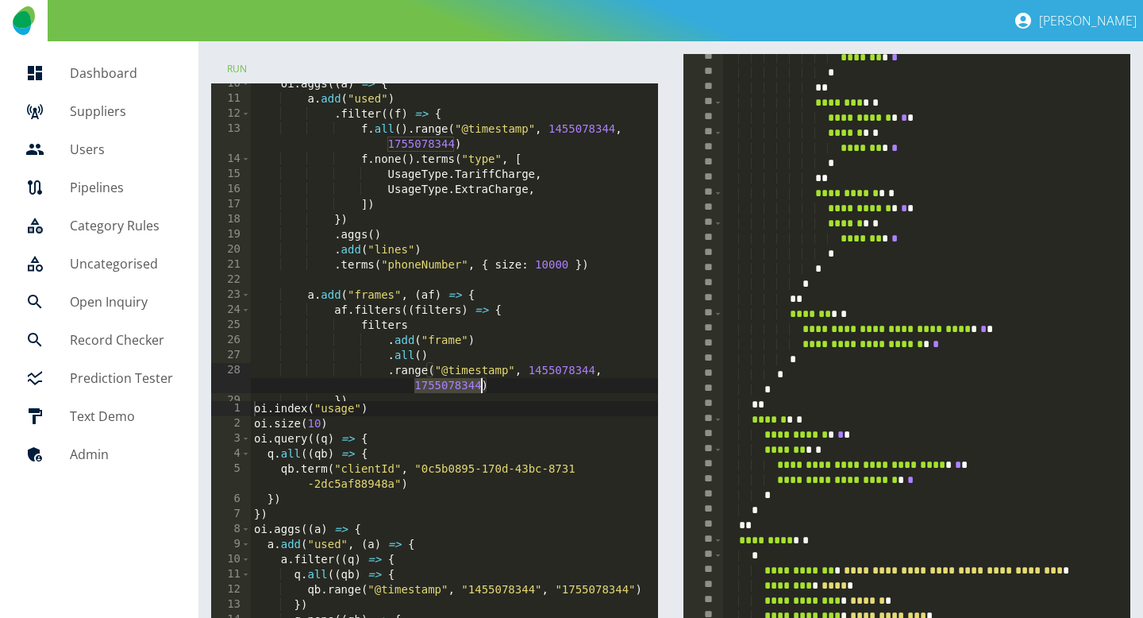
click at [421, 140] on div "oi . aggs (( a ) => { a . add ( "used" ) . filter (( f ) => { f . all ( ) . ran…" at bounding box center [455, 250] width 409 height 348
paste textarea
click at [441, 383] on div "oi . aggs (( a ) => { a . add ( "used" ) . filter (( f ) => { f . all ( ) . ran…" at bounding box center [455, 250] width 409 height 348
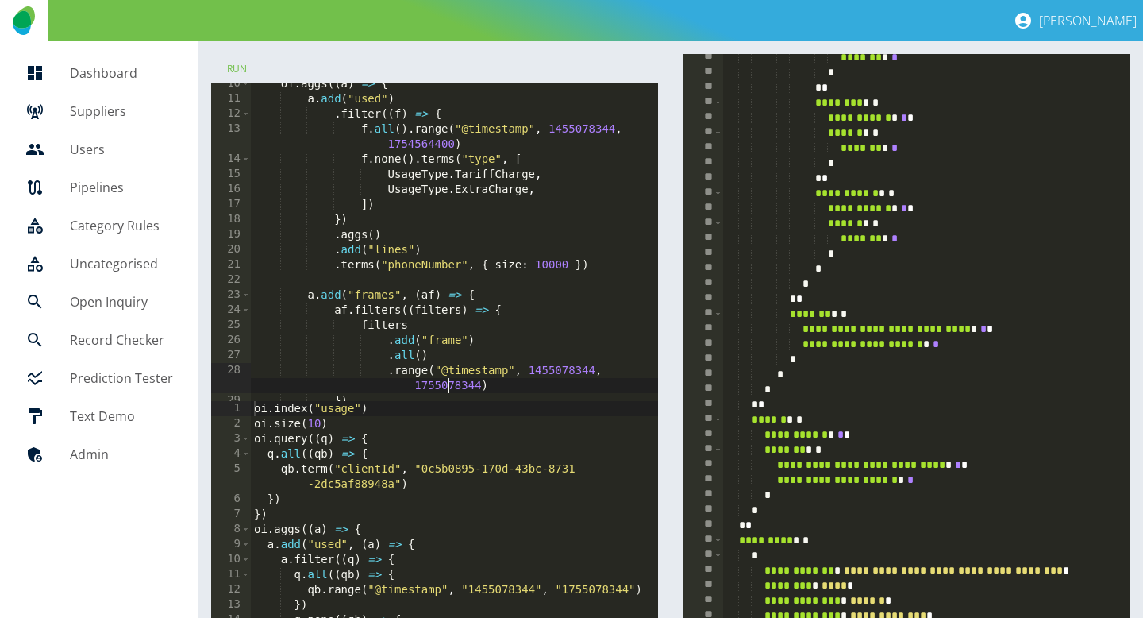
paste textarea
type textarea "**********"
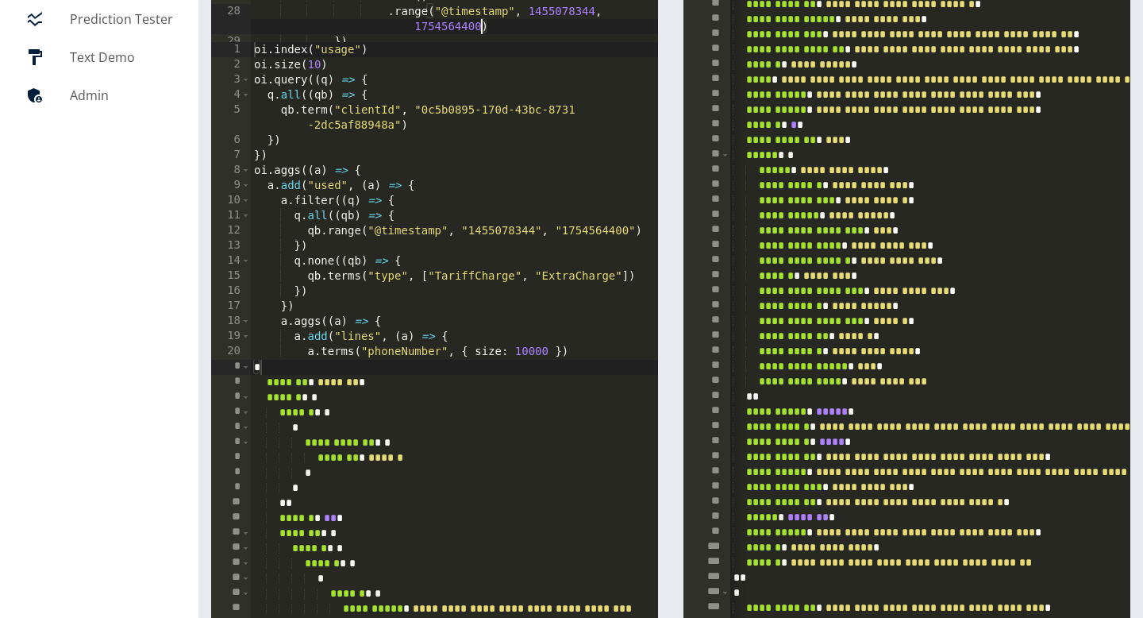
scroll to position [0, 30]
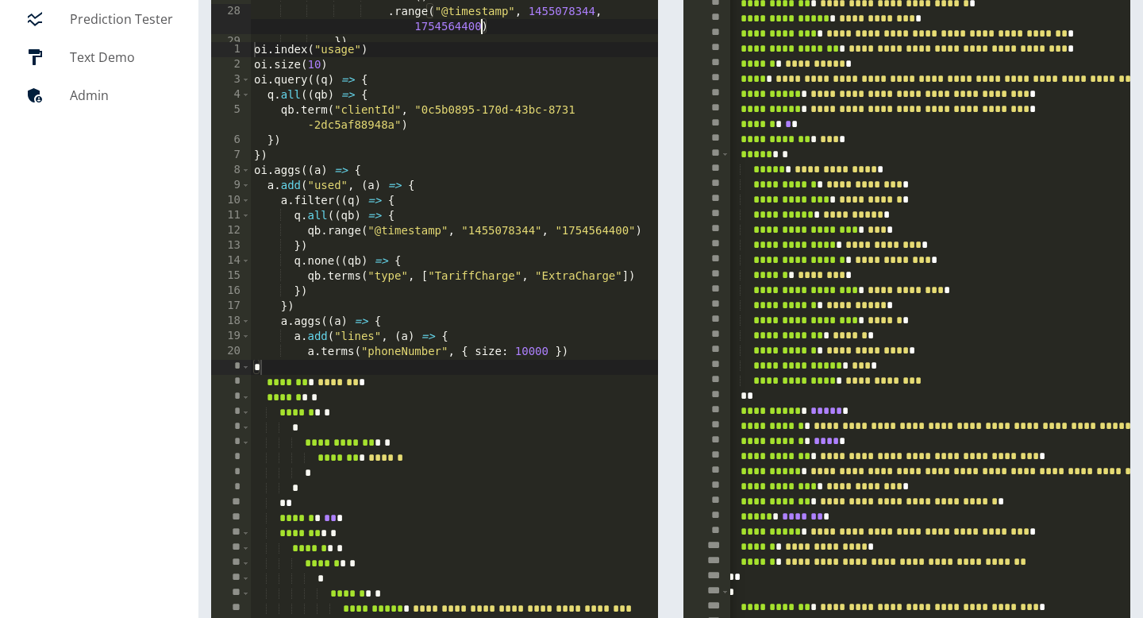
type textarea "**********"
drag, startPoint x: 1075, startPoint y: 499, endPoint x: 884, endPoint y: 500, distance: 190.5
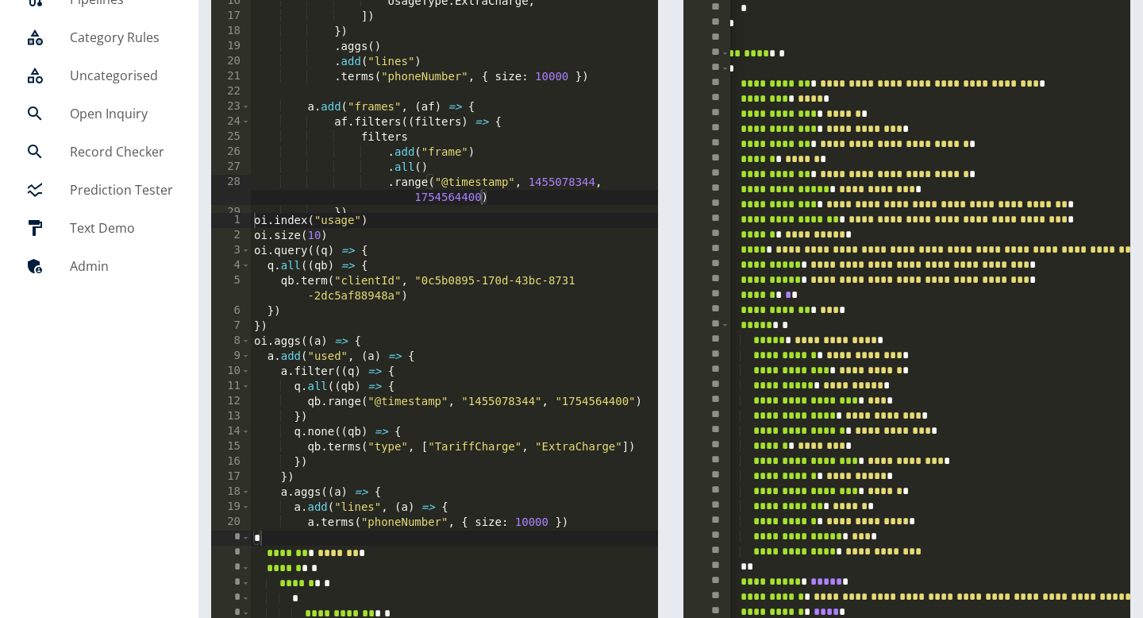
scroll to position [175, 0]
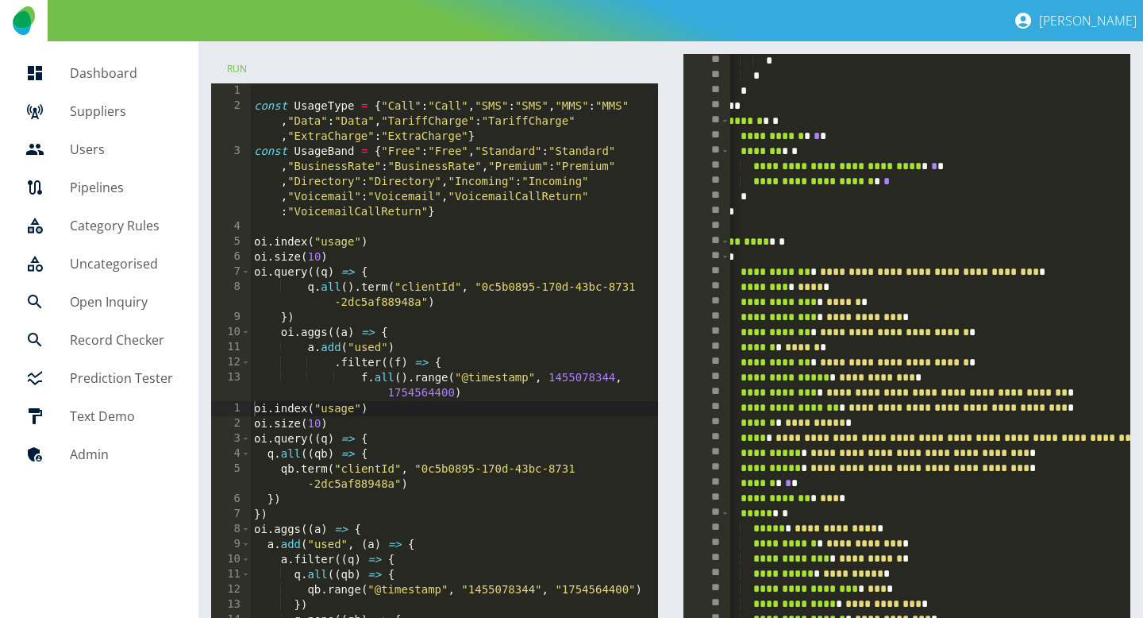
type textarea "**********"
click at [438, 216] on div "const UsageType = { "Call" : "Call" , "SMS" : "SMS" , "MMS" : "MMS" , "Data" : …" at bounding box center [455, 257] width 409 height 348
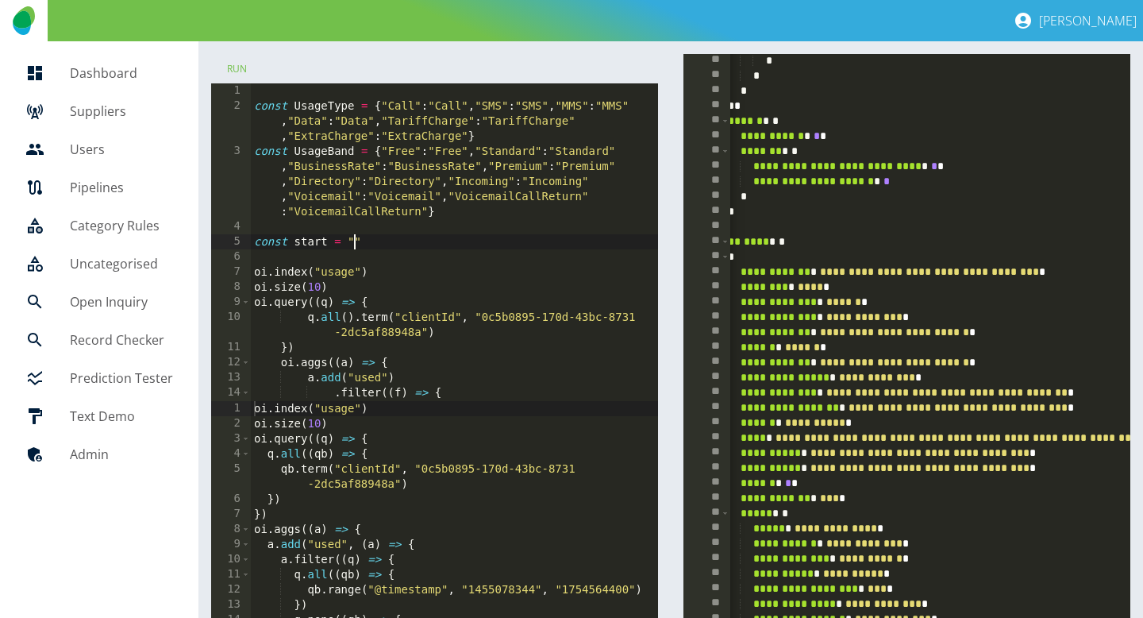
paste textarea "**********"
type textarea "**********"
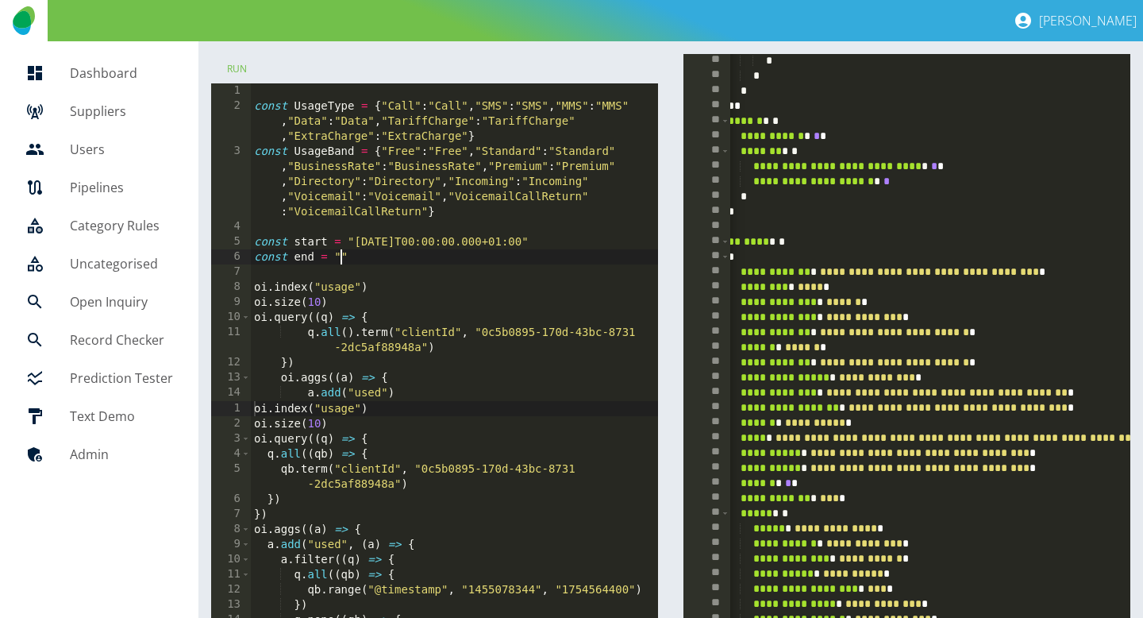
paste textarea "**********"
click at [403, 254] on div "const UsageType = { "Call" : "Call" , "SMS" : "SMS" , "MMS" : "MMS" , "Data" : …" at bounding box center [455, 264] width 409 height 363
click at [377, 258] on div "const UsageType = { "Call" : "Call" , "SMS" : "SMS" , "MMS" : "MMS" , "Data" : …" at bounding box center [455, 264] width 409 height 363
click at [395, 241] on div "const UsageType = { "Call" : "Call" , "SMS" : "SMS" , "MMS" : "MMS" , "Data" : …" at bounding box center [455, 264] width 409 height 363
click at [414, 239] on div "const UsageType = { "Call" : "Call" , "SMS" : "SMS" , "MMS" : "MMS" , "Data" : …" at bounding box center [455, 264] width 409 height 363
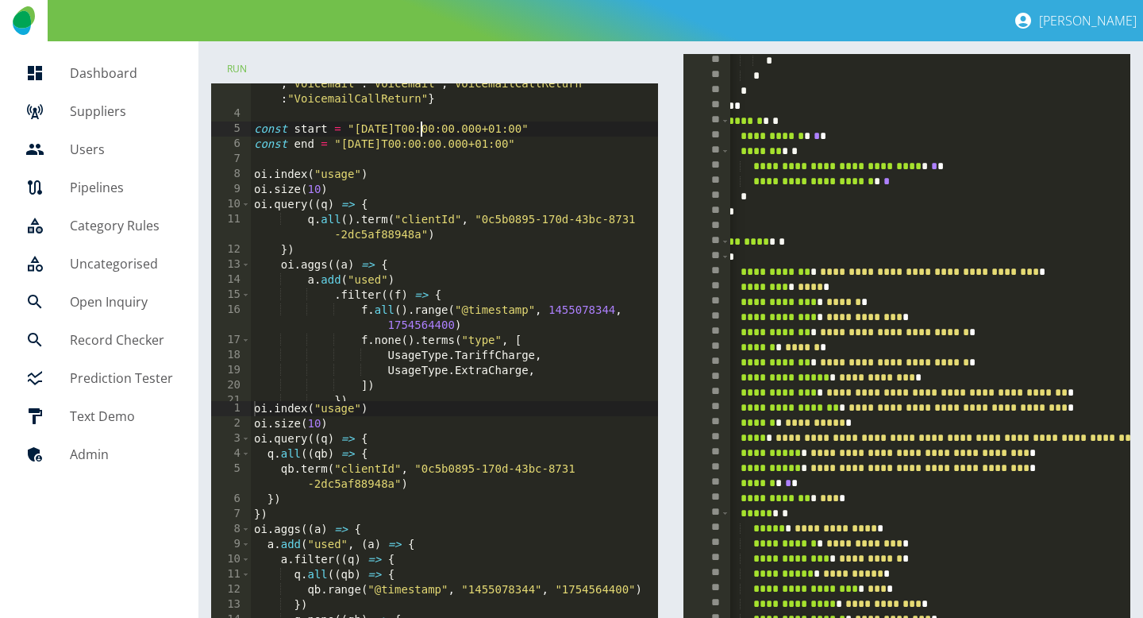
click at [571, 311] on div "const UsageBand = { "Free" : "Free" , "Standard" : "Standard" , "BusinessRate" …" at bounding box center [455, 235] width 409 height 408
click at [408, 327] on div "const UsageBand = { "Free" : "Free" , "Standard" : "Standard" , "BusinessRate" …" at bounding box center [455, 235] width 409 height 408
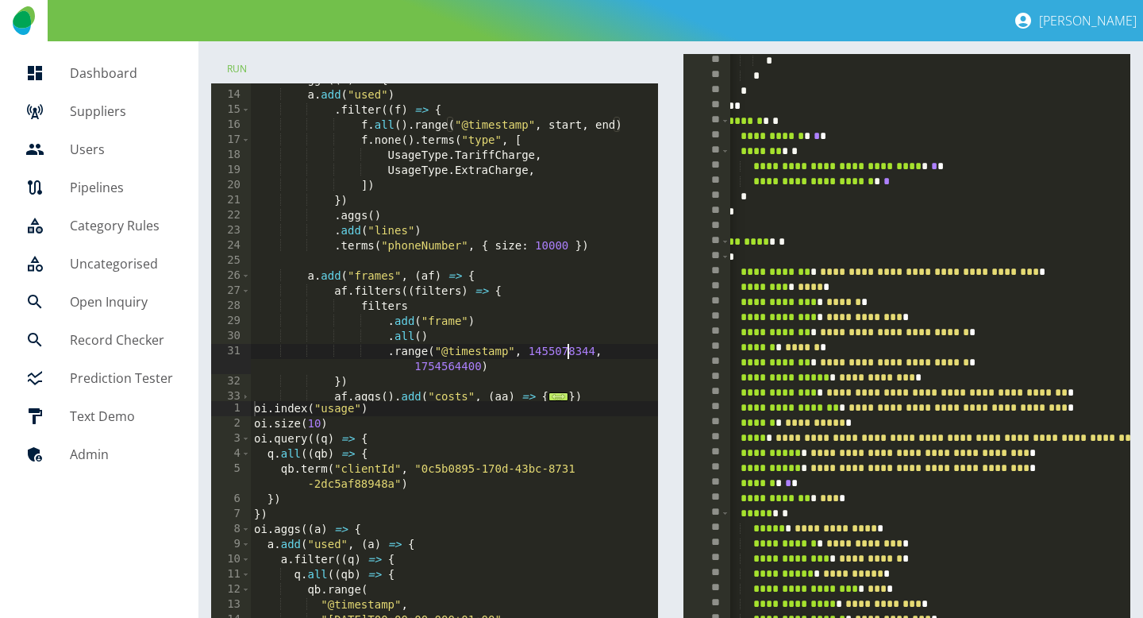
click at [564, 356] on div "oi . aggs (( a ) => { a . add ( "used" ) . filter (( f ) => { f . all ( ) . ran…" at bounding box center [455, 246] width 409 height 348
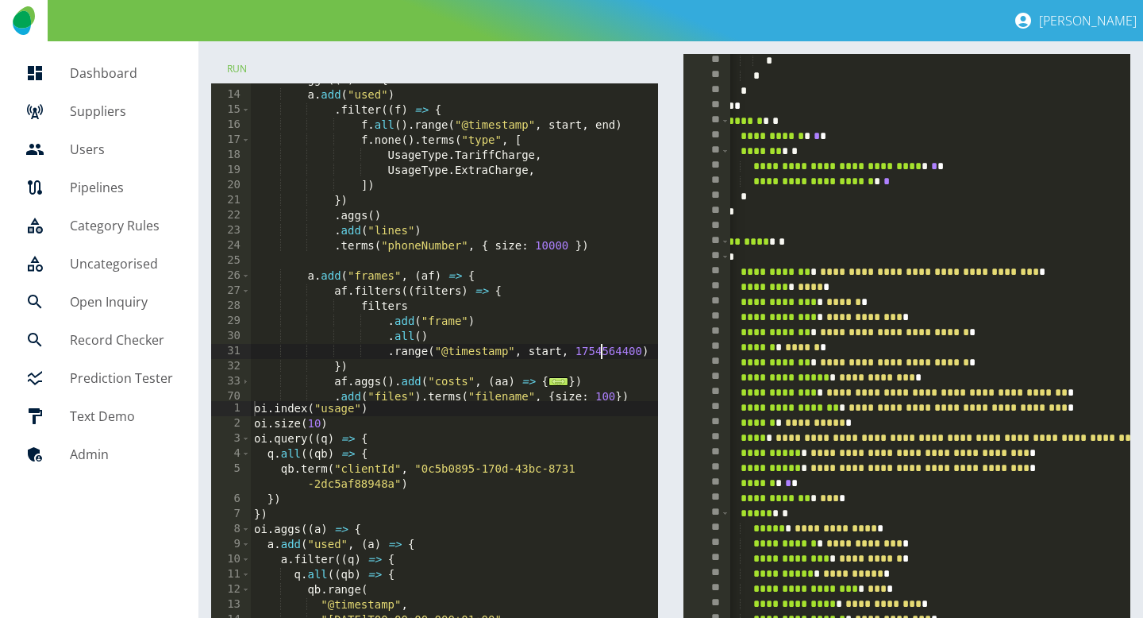
click at [598, 353] on div "oi . aggs (( a ) => { a . add ( "used" ) . filter (( f ) => { f . all ( ) . ran…" at bounding box center [455, 246] width 409 height 348
click at [598, 352] on div "oi . aggs (( a ) => { a . add ( "used" ) . filter (( f ) => { f . all ( ) . ran…" at bounding box center [455, 246] width 409 height 348
type textarea "**********"
click at [225, 61] on button "Run" at bounding box center [236, 68] width 51 height 29
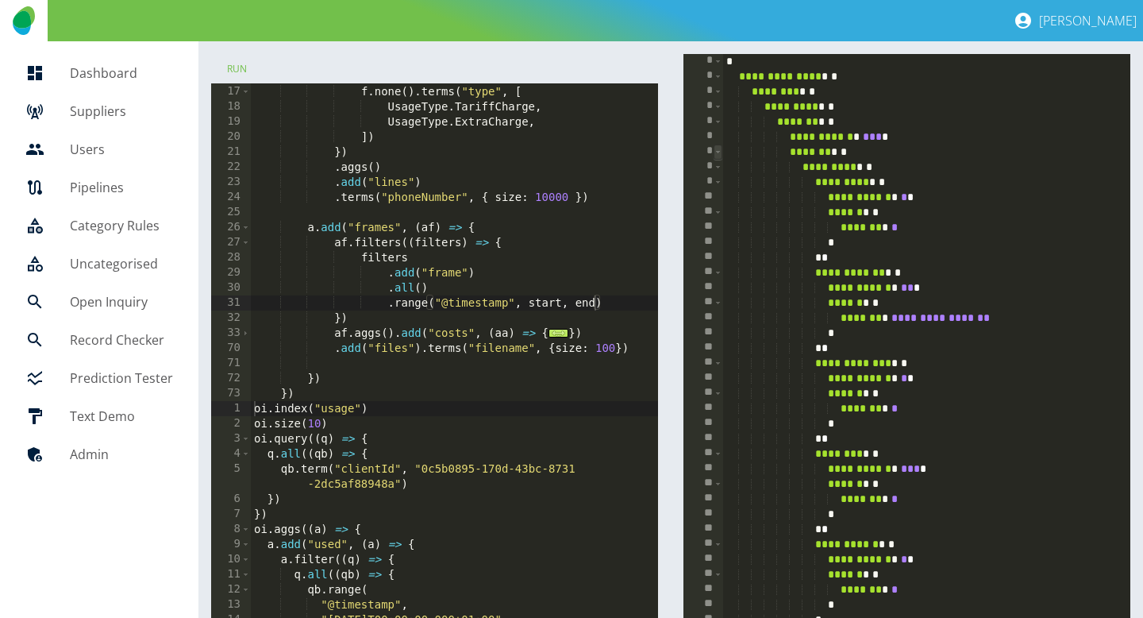
click at [718, 153] on span at bounding box center [718, 151] width 9 height 15
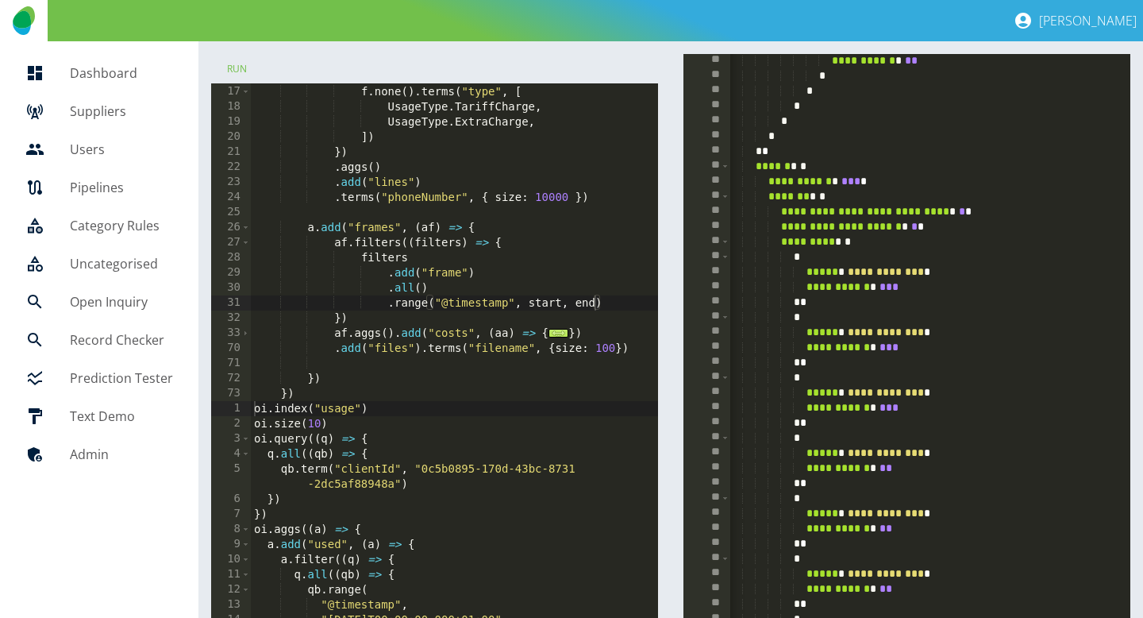
scroll to position [0, 0]
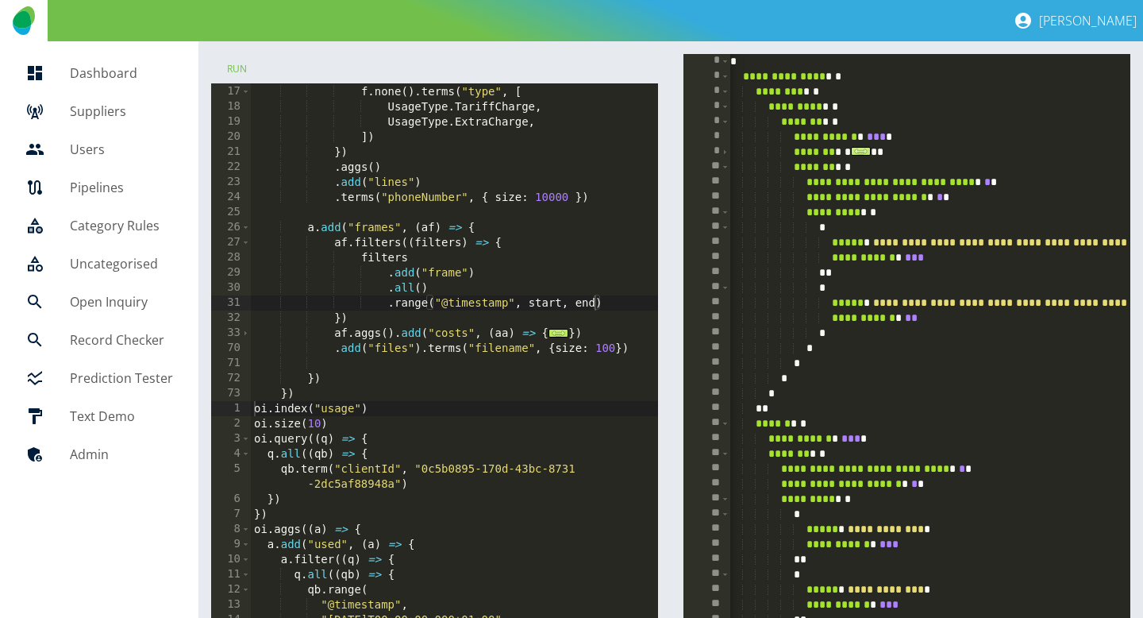
click at [871, 152] on span "***" at bounding box center [861, 151] width 20 height 9
type textarea "**********"
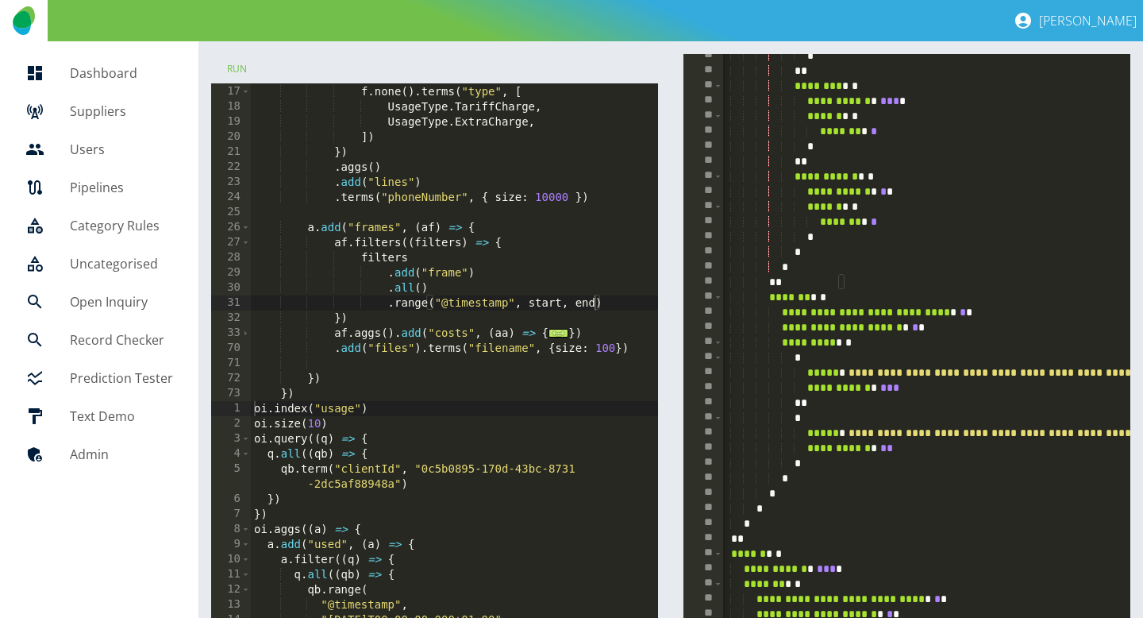
scroll to position [410, 0]
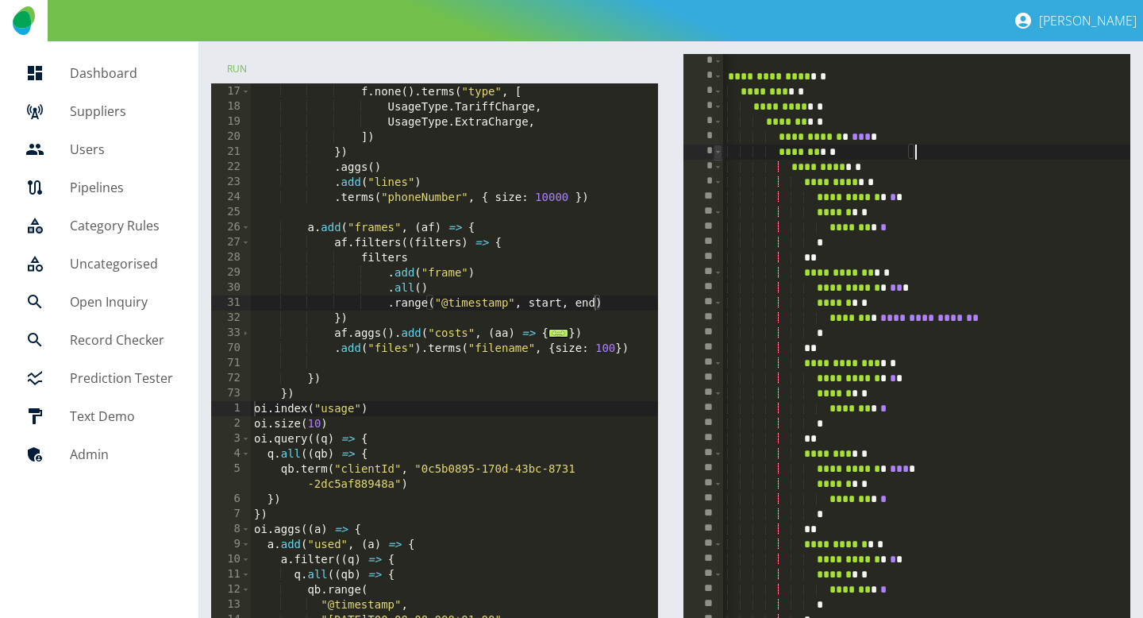
click at [718, 148] on span at bounding box center [718, 151] width 9 height 15
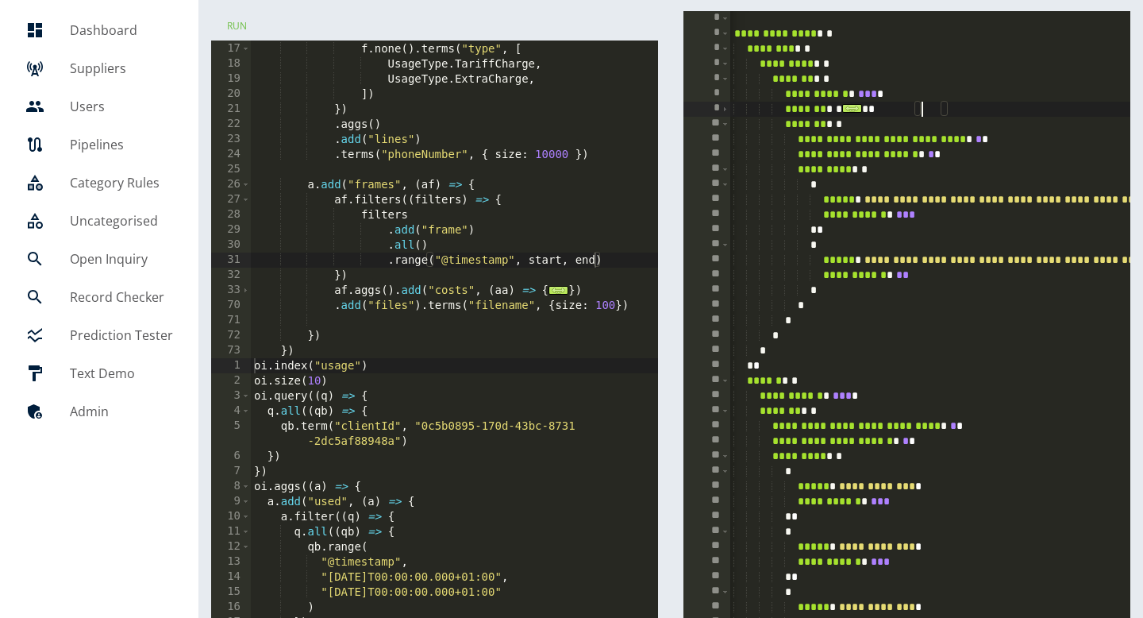
type textarea "**********"
drag, startPoint x: 630, startPoint y: 306, endPoint x: 330, endPoint y: 309, distance: 300.1
click at [330, 309] on div "f . all ( ) . range ( "@timestamp" , start , end ) f . none ( ) . terms ( "type…" at bounding box center [455, 200] width 409 height 348
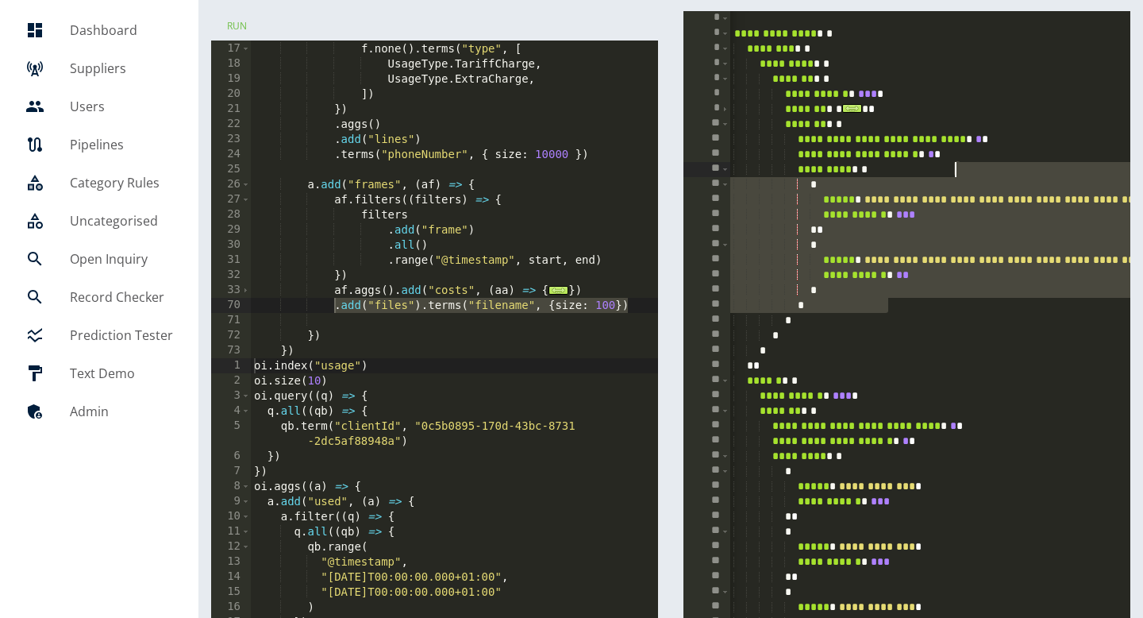
drag, startPoint x: 896, startPoint y: 305, endPoint x: 955, endPoint y: 171, distance: 146.5
type textarea "**********"
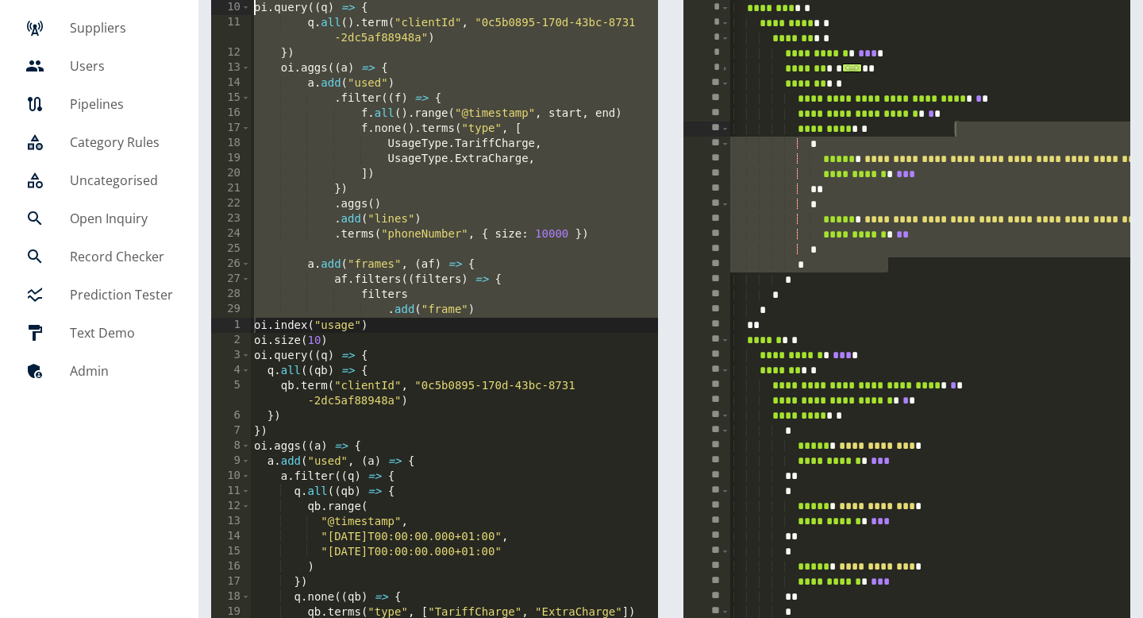
scroll to position [0, 0]
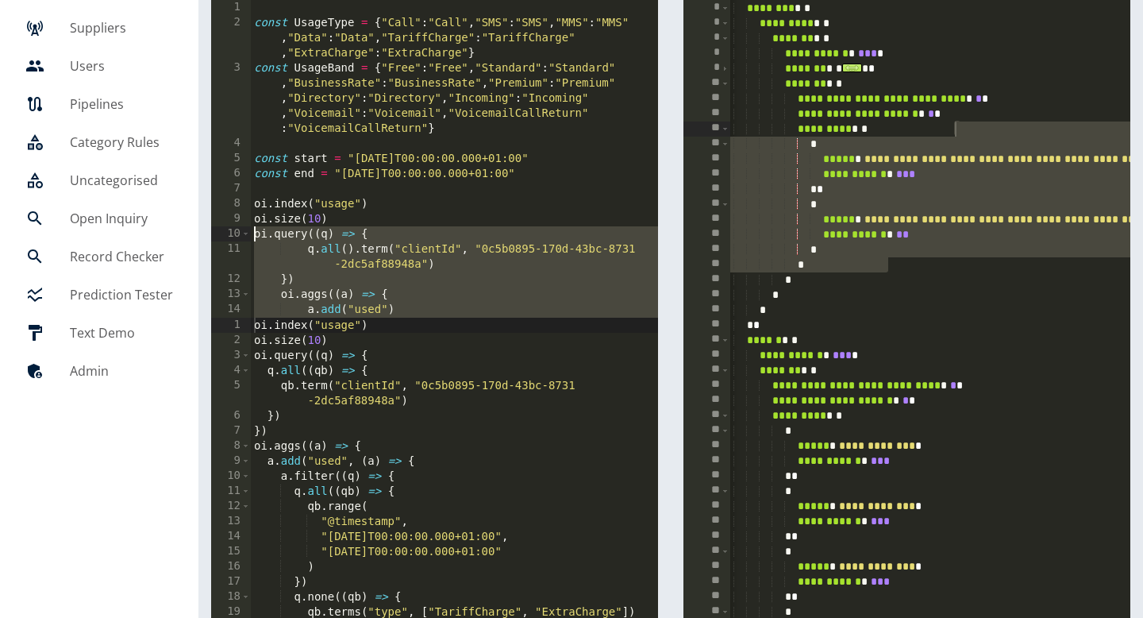
drag, startPoint x: 301, startPoint y: 270, endPoint x: 248, endPoint y: 232, distance: 65.4
click at [248, 232] on div "** 1 2 3 4 5 6 7 8 9 10 11 12 13 14 15 16 const UsageType = { "Call" : "Call" ,…" at bounding box center [434, 159] width 447 height 318
paste textarea
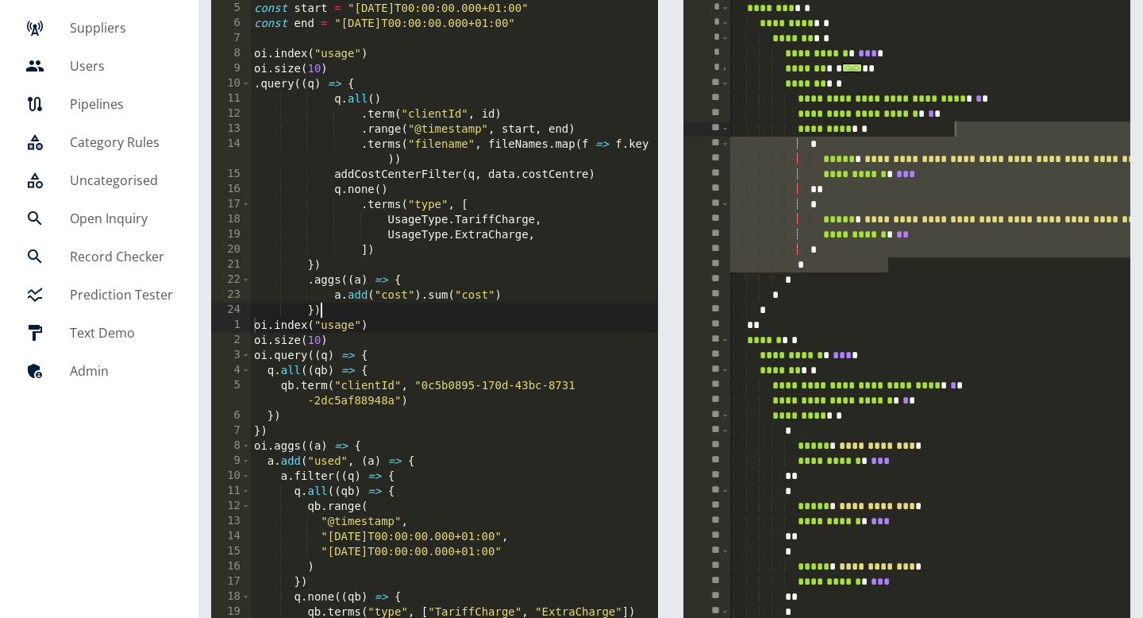
scroll to position [150, 0]
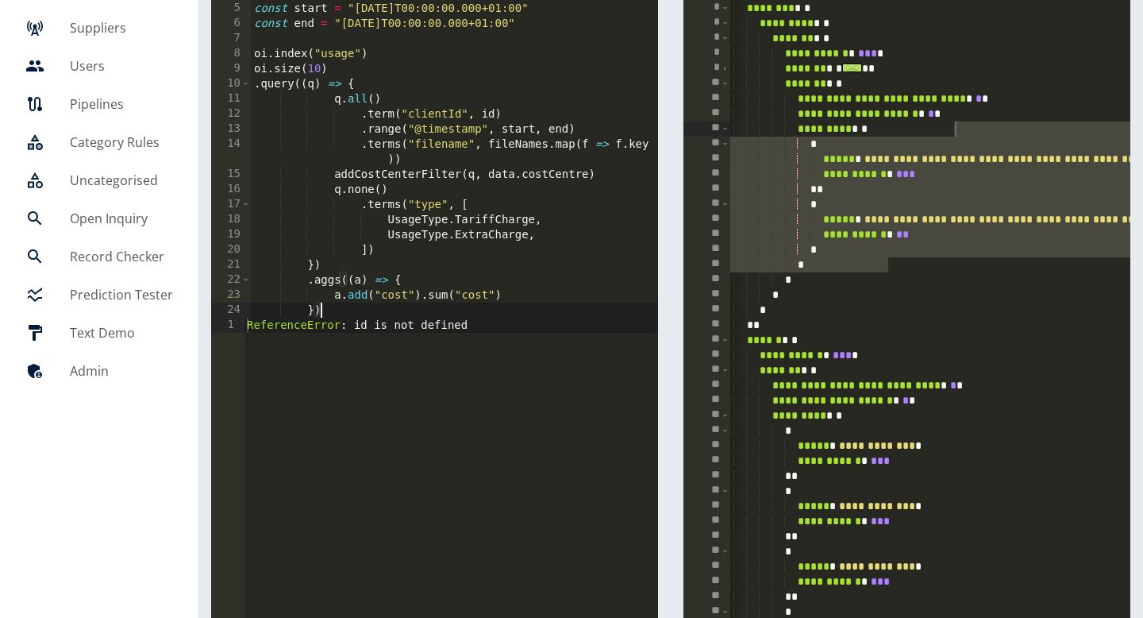
click at [484, 111] on div "const start = "[DATE]T00:00:00.000+01:00" const end = "[DATE]T00:00:00.000+01:0…" at bounding box center [455, 160] width 409 height 348
paste textarea "**********"
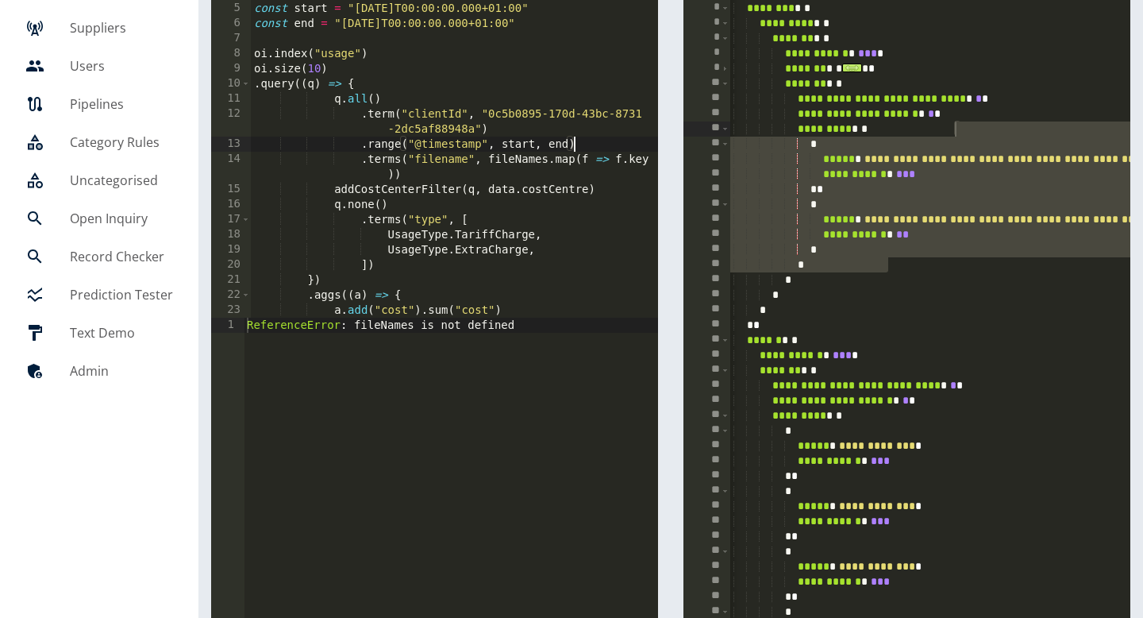
drag, startPoint x: 595, startPoint y: 147, endPoint x: 595, endPoint y: 133, distance: 14.3
click at [595, 133] on div "const start = "[DATE]T00:00:00.000+01:00" const end = "[DATE]T00:00:00.000+01:0…" at bounding box center [455, 160] width 409 height 348
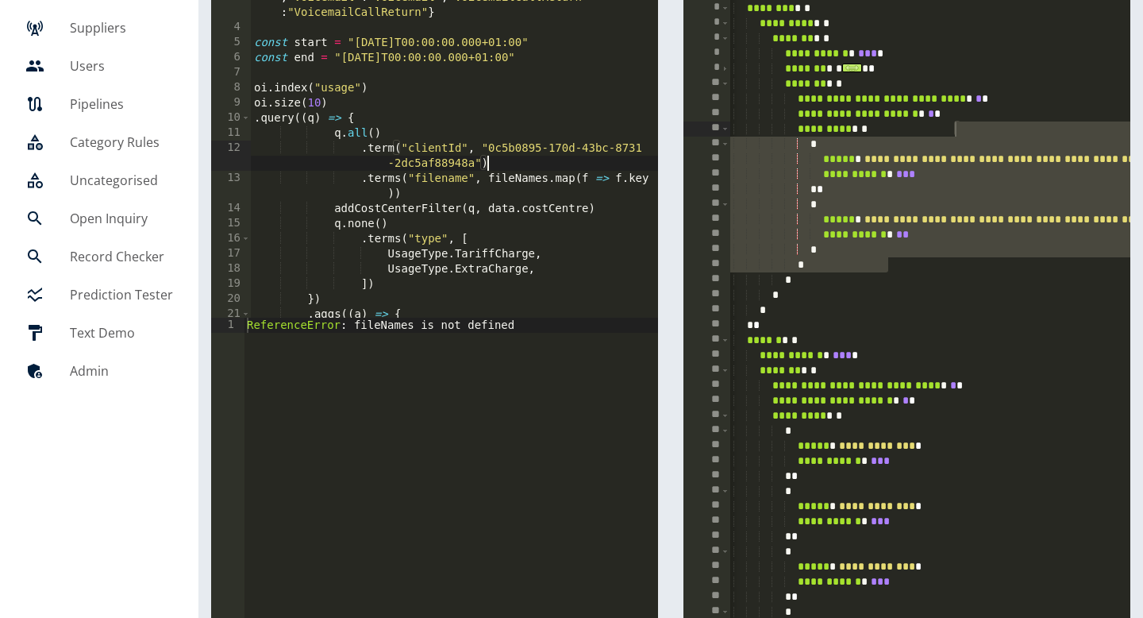
scroll to position [116, 0]
click at [467, 65] on div "const UsageBand = { "Free" : "Free" , "Standard" : "Standard" , "BusinessRate" …" at bounding box center [455, 148] width 409 height 408
type textarea "**********"
click at [455, 74] on div "const UsageBand = { "Free" : "Free" , "Standard" : "Standard" , "BusinessRate" …" at bounding box center [455, 148] width 409 height 408
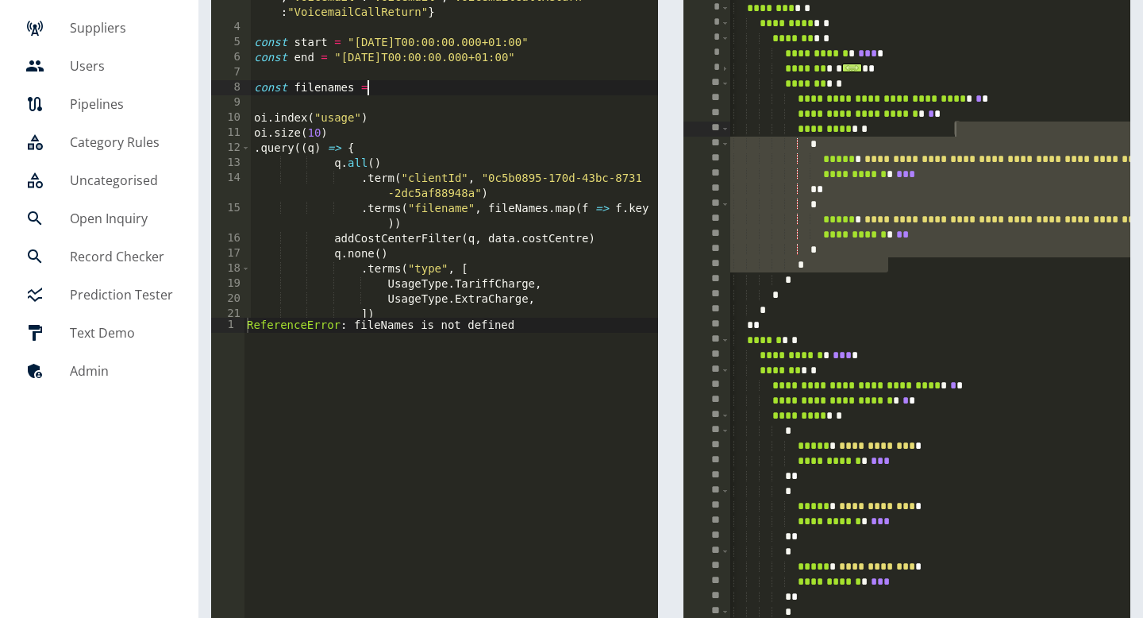
scroll to position [0, 8]
paste textarea
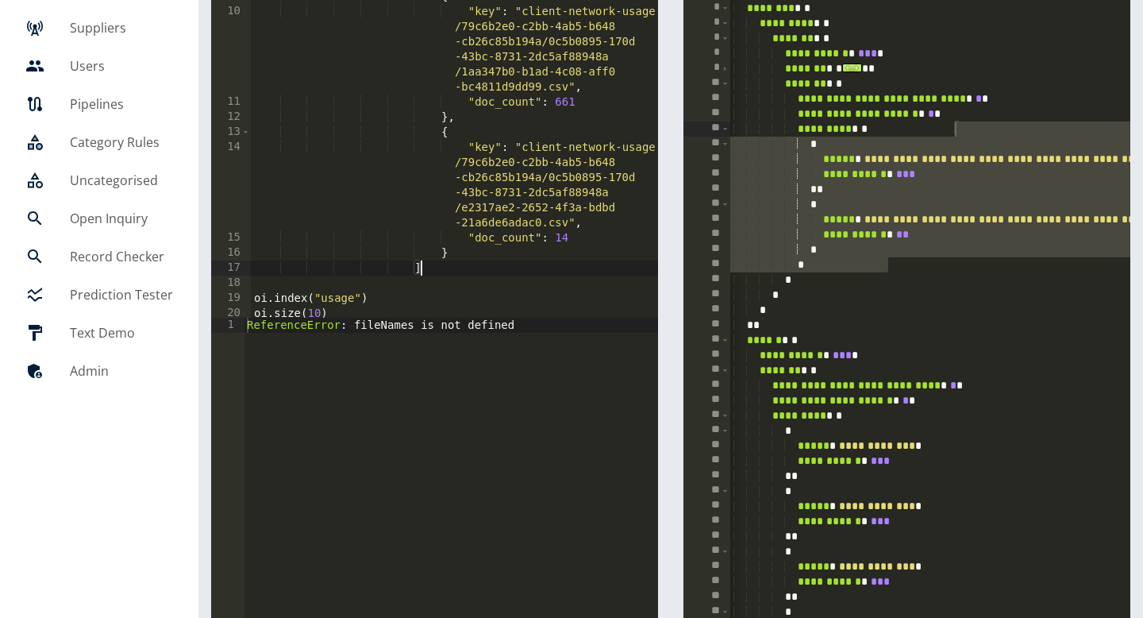
scroll to position [68, 0]
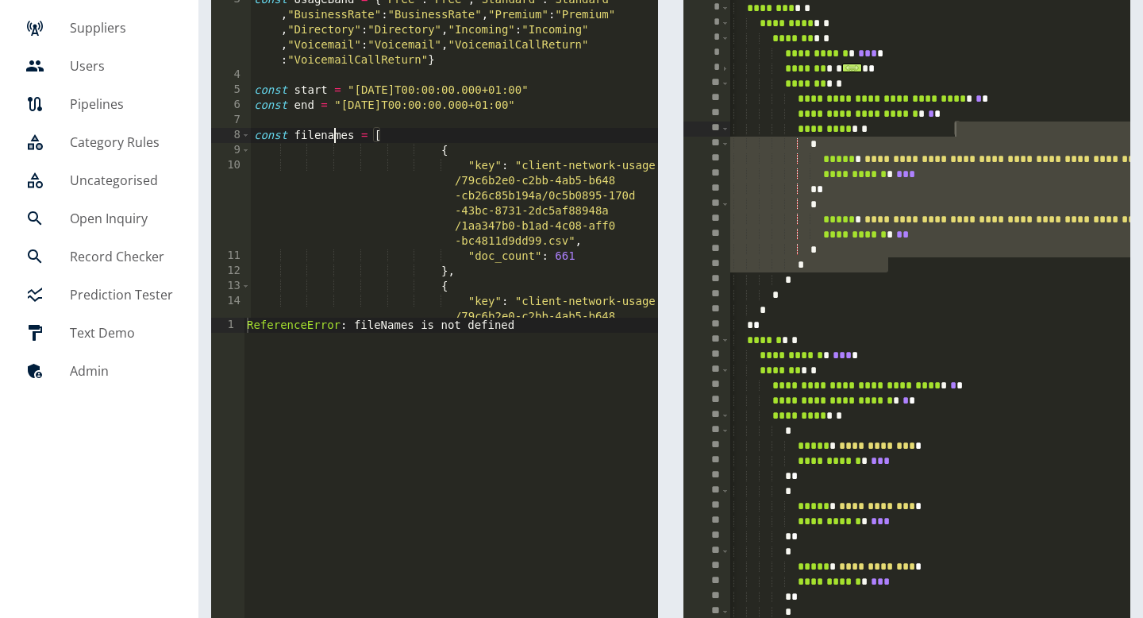
click at [333, 136] on div "const UsageBand = { "Free" : "Free" , "Standard" : "Standard" , "BusinessRate" …" at bounding box center [455, 234] width 409 height 484
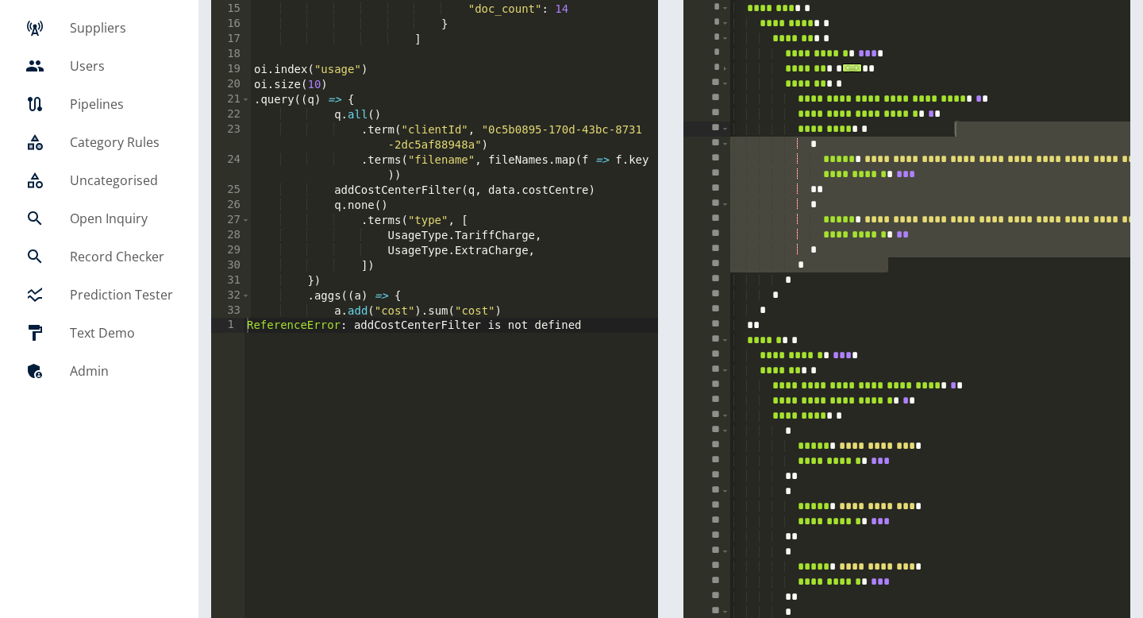
scroll to position [467, 0]
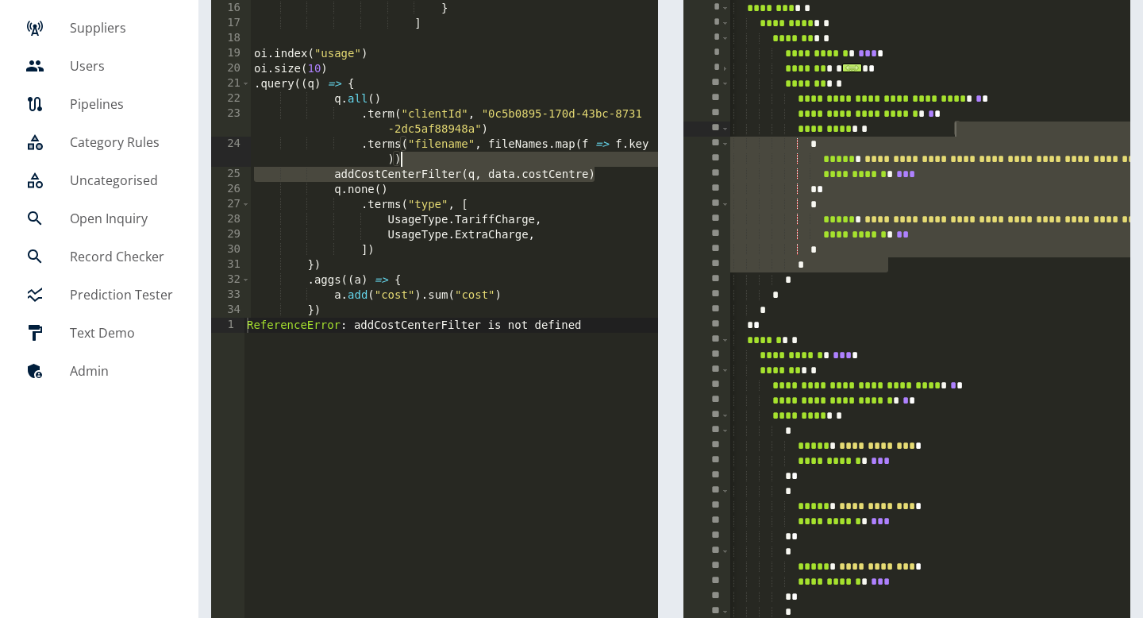
drag, startPoint x: 610, startPoint y: 171, endPoint x: 610, endPoint y: 156, distance: 15.1
click at [610, 156] on div ""doc_count" : 14 } ] oi . index ( "usage" ) oi . size ( 10 ) . query (( q ) => …" at bounding box center [455, 160] width 409 height 348
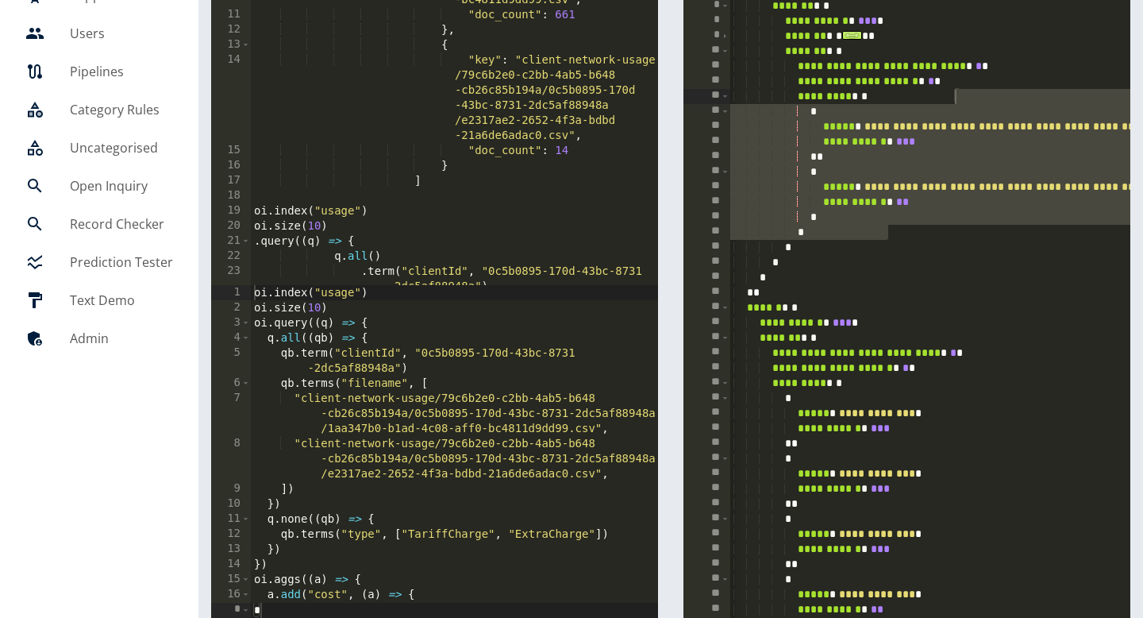
scroll to position [0, 0]
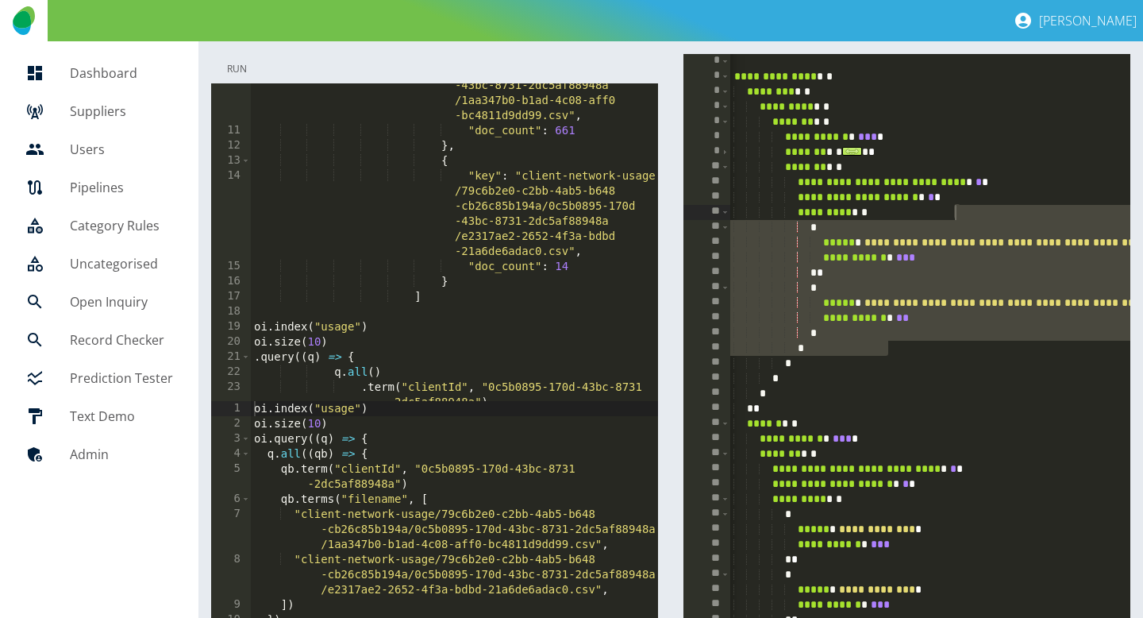
type textarea "**********"
click at [231, 73] on button "Run" at bounding box center [236, 68] width 51 height 29
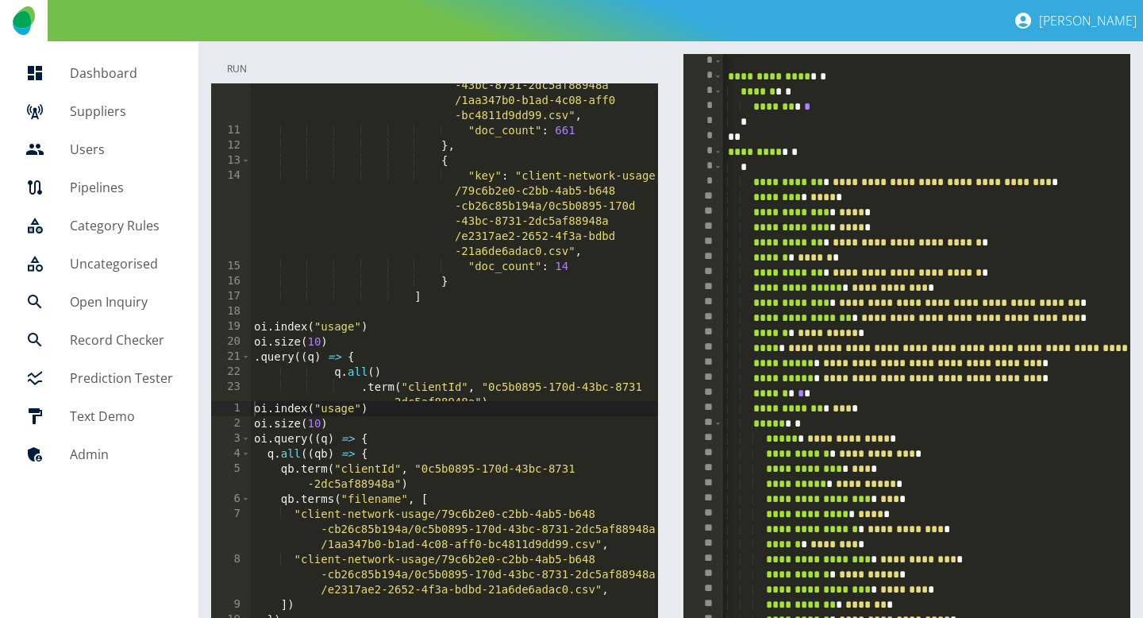
click at [231, 67] on button "Run" at bounding box center [236, 68] width 51 height 29
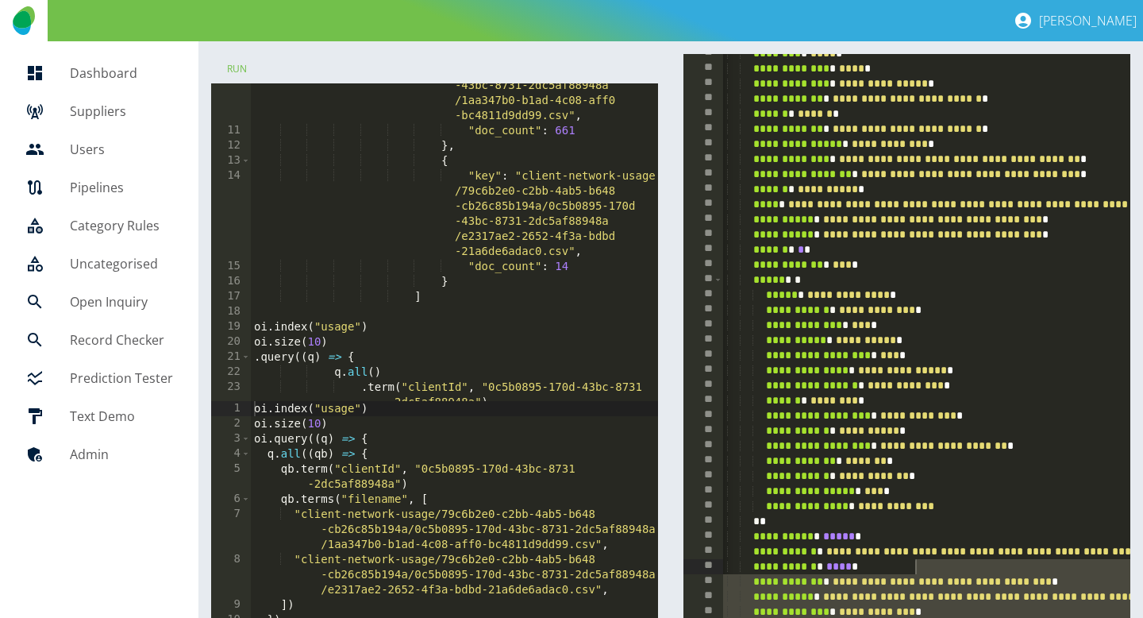
scroll to position [0, 11]
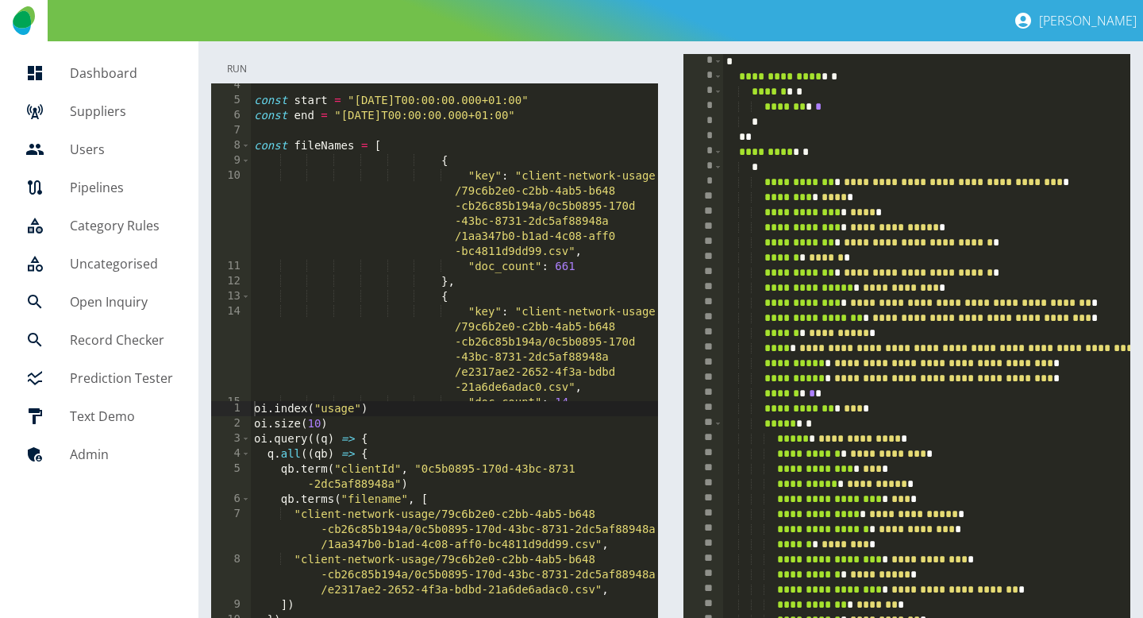
click at [241, 63] on button "Run" at bounding box center [236, 68] width 51 height 29
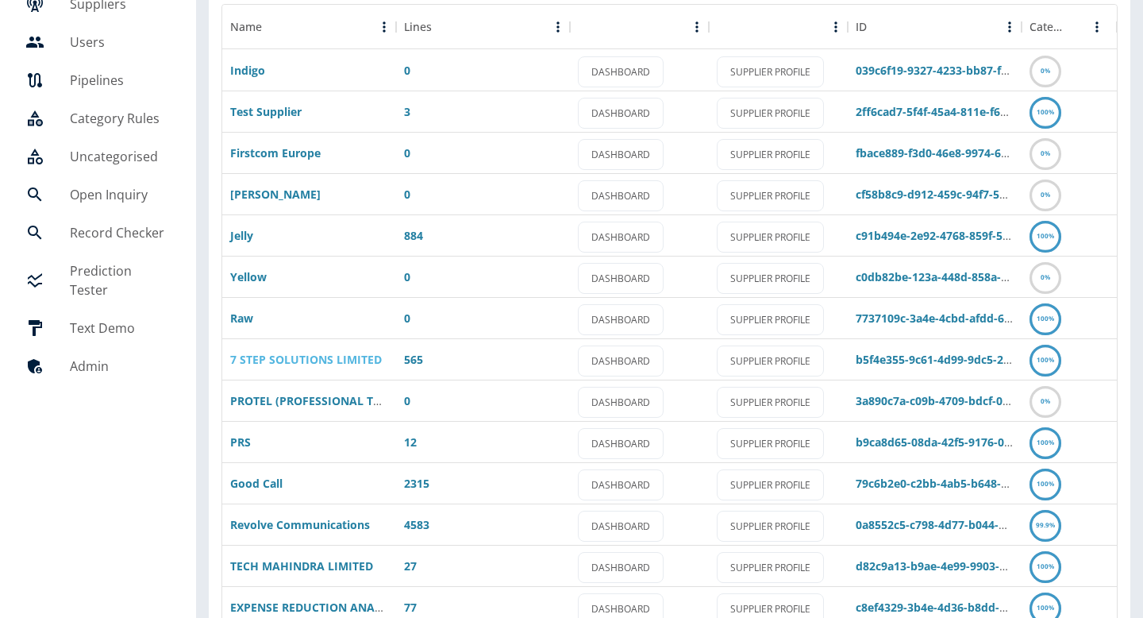
scroll to position [226, 0]
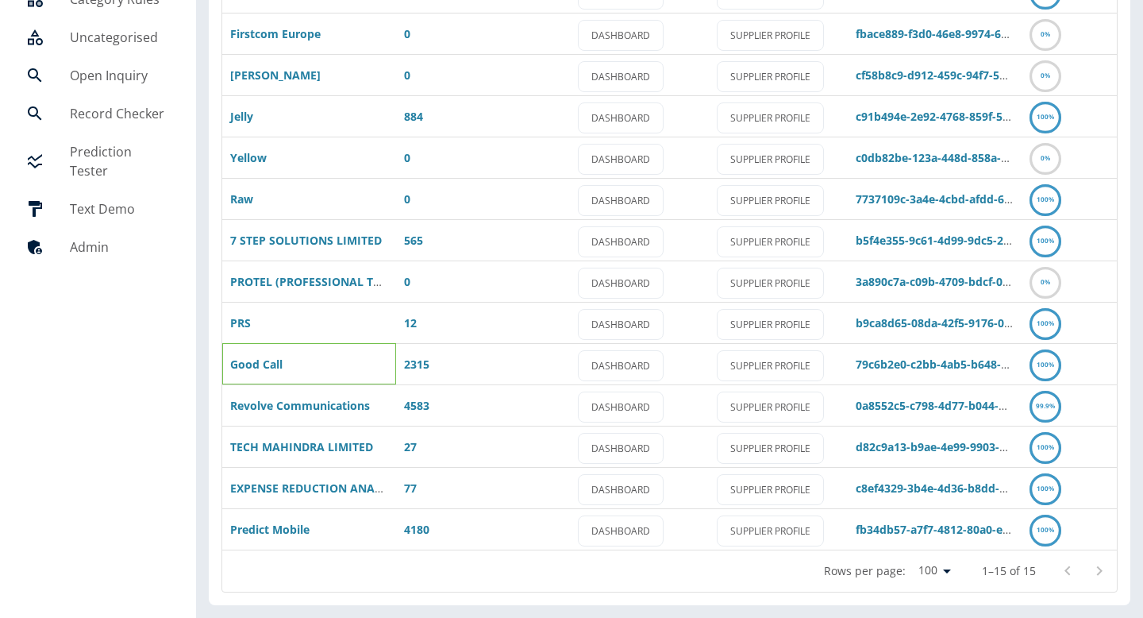
click at [255, 375] on div "Good Call" at bounding box center [309, 363] width 174 height 41
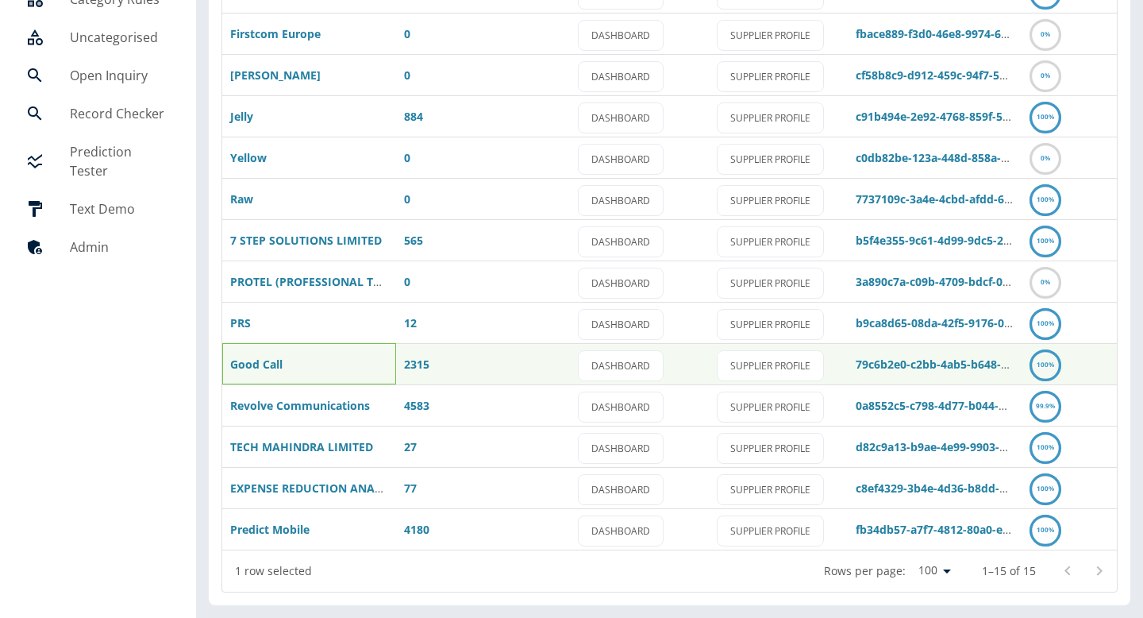
click at [255, 372] on div "Good Call" at bounding box center [309, 363] width 174 height 41
click at [255, 364] on link "Good Call" at bounding box center [256, 363] width 52 height 15
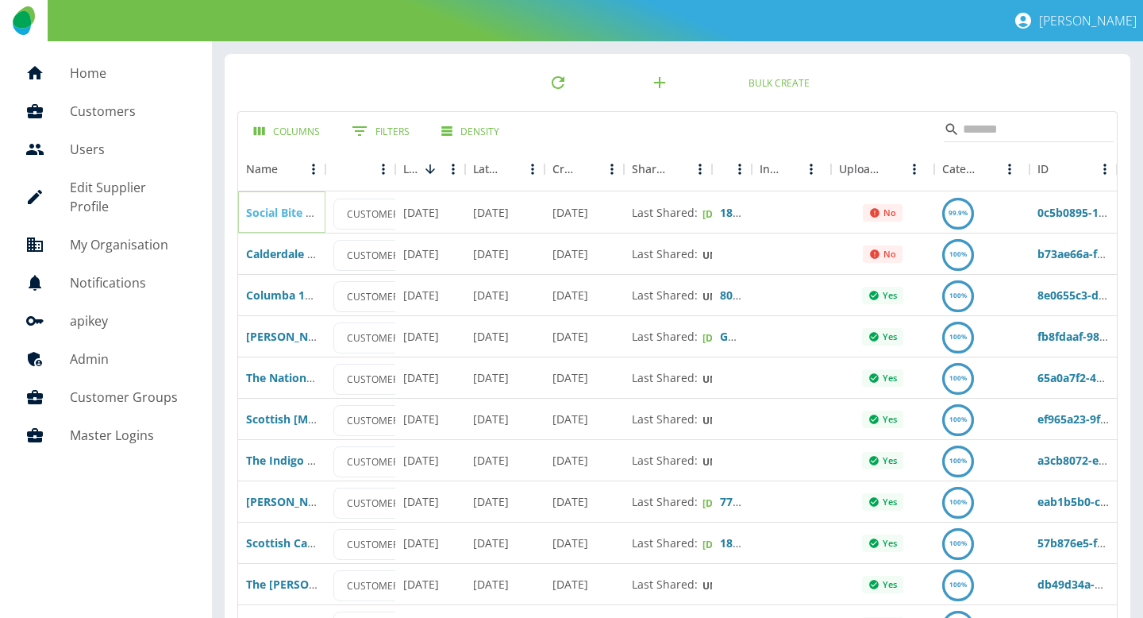
click at [265, 215] on link "Social Bite Fund" at bounding box center [289, 212] width 87 height 15
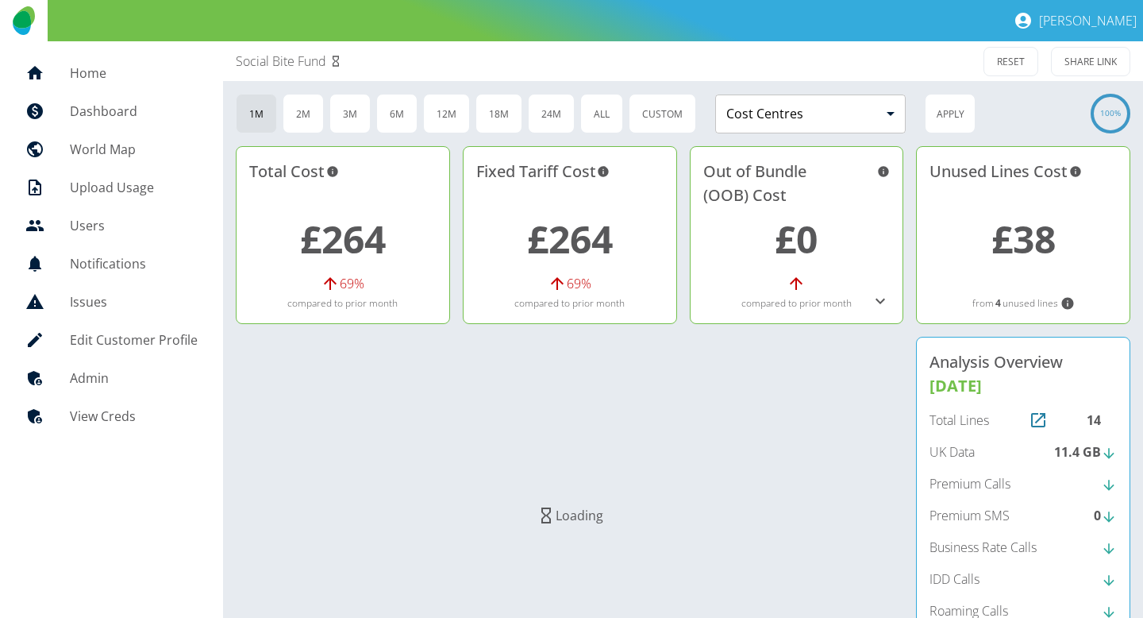
click at [875, 294] on icon at bounding box center [880, 300] width 19 height 19
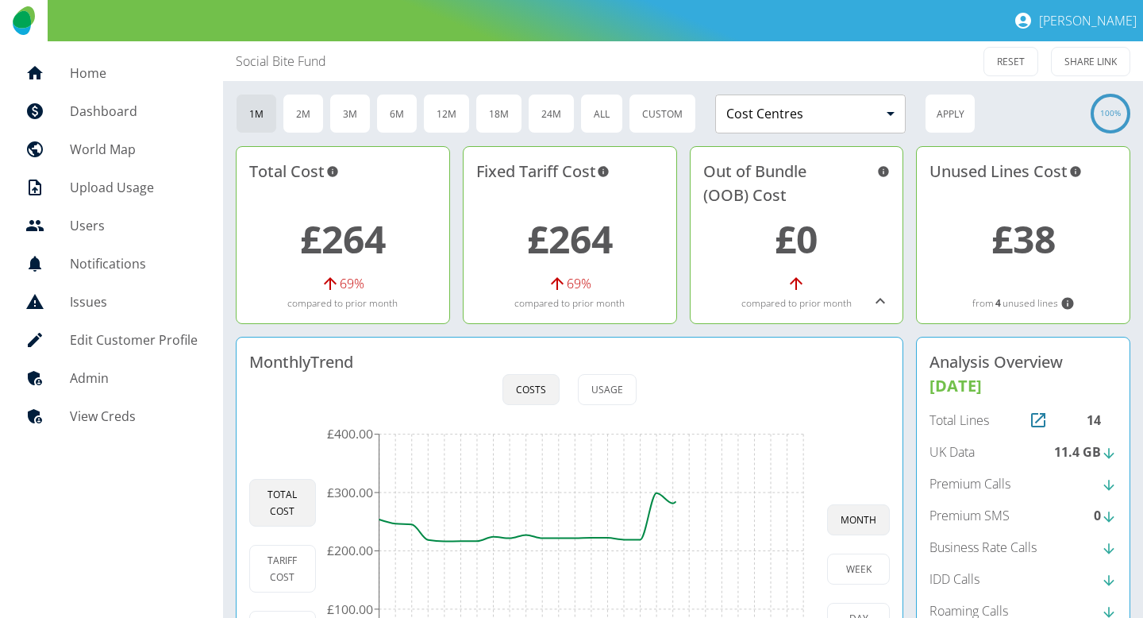
click at [880, 299] on icon at bounding box center [881, 301] width 10 height 6
click at [884, 305] on icon at bounding box center [880, 300] width 19 height 19
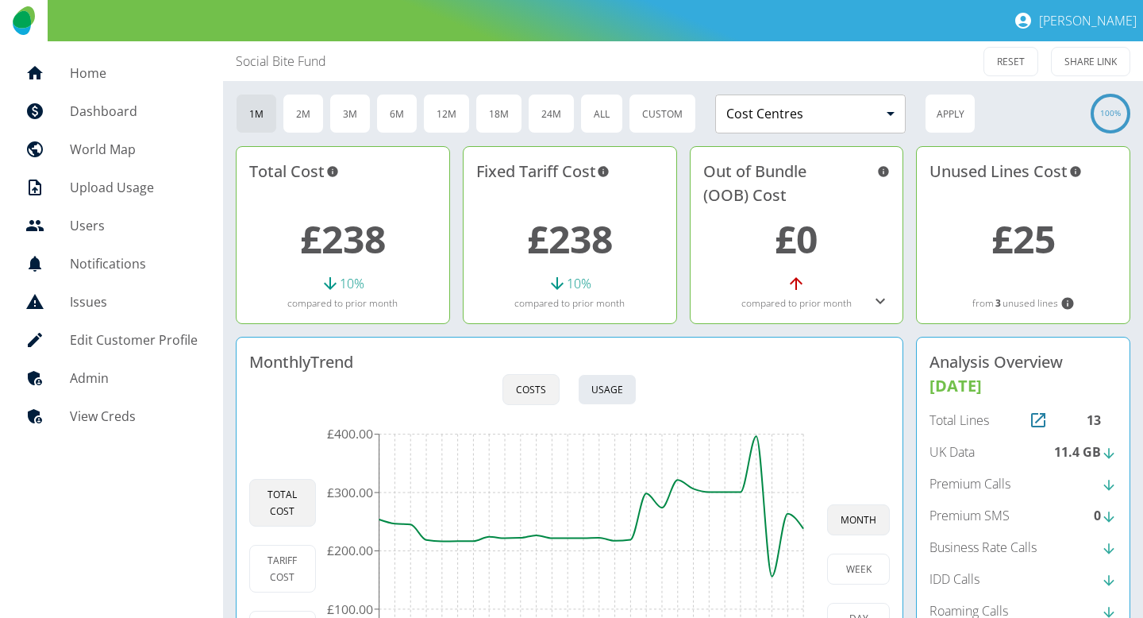
click at [613, 393] on button "Usage" at bounding box center [607, 389] width 59 height 31
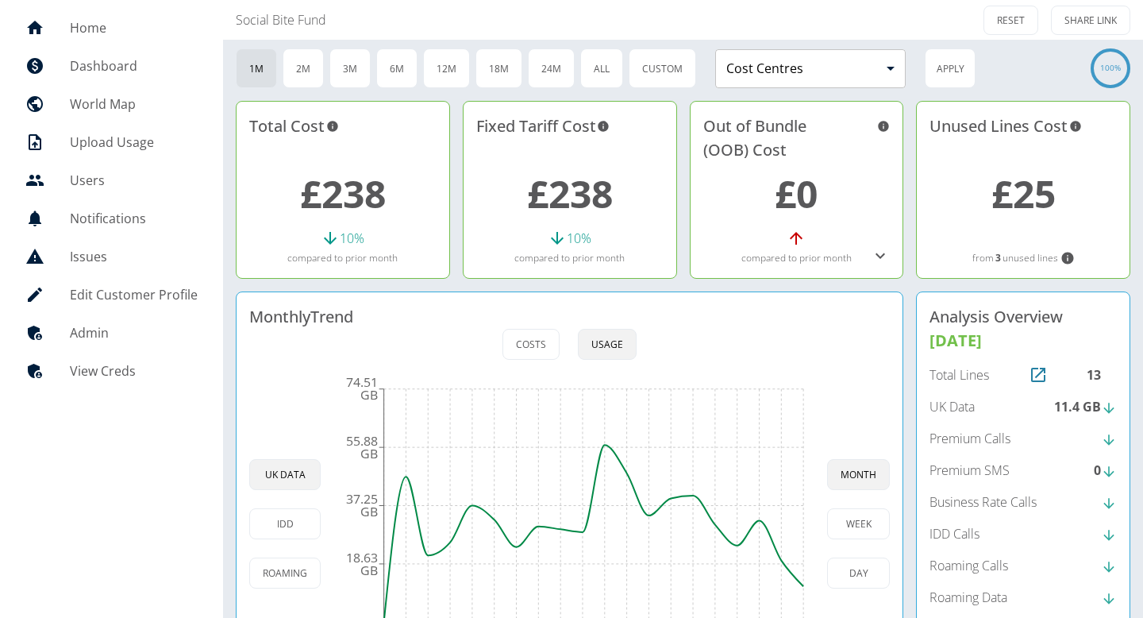
scroll to position [166, 0]
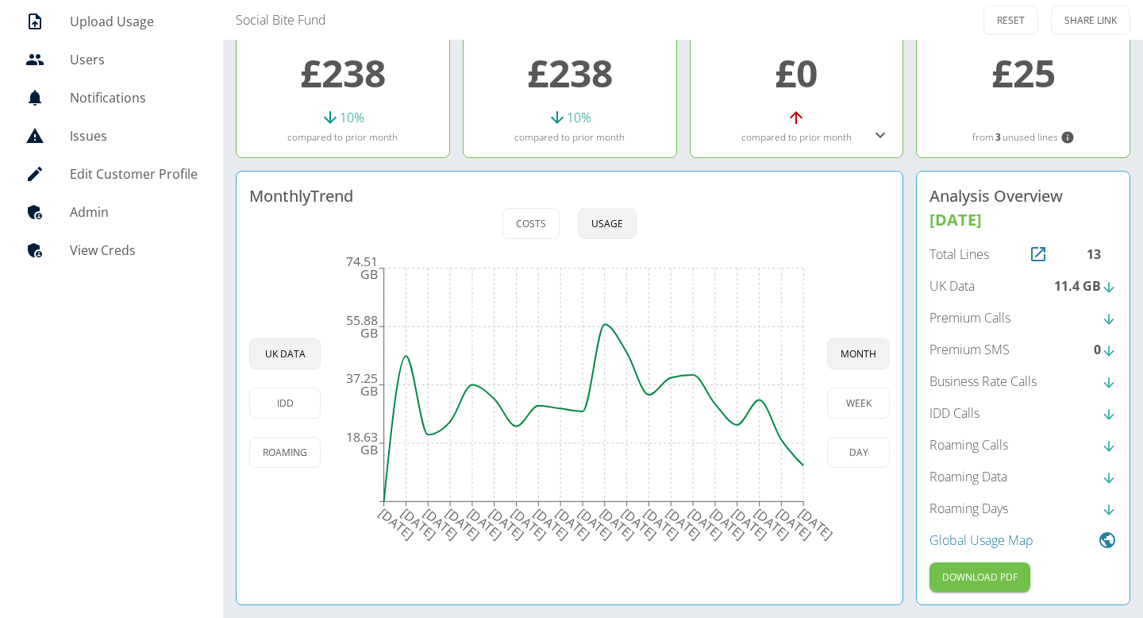
click at [118, 217] on h5 "Admin" at bounding box center [134, 211] width 128 height 19
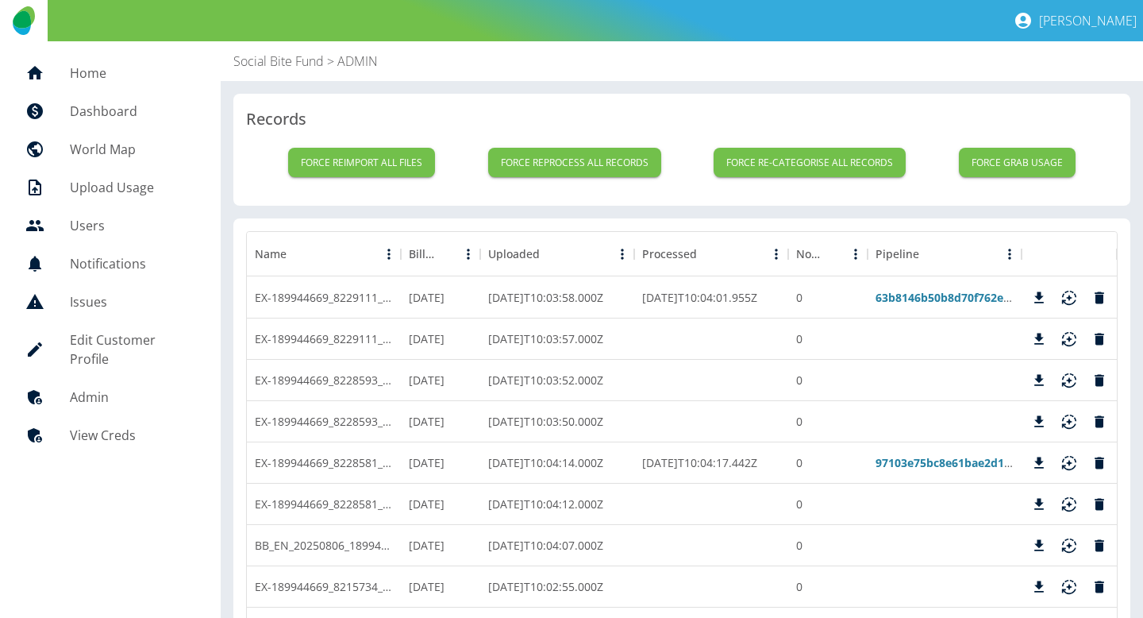
click at [252, 56] on p "Social Bite Fund" at bounding box center [278, 61] width 91 height 19
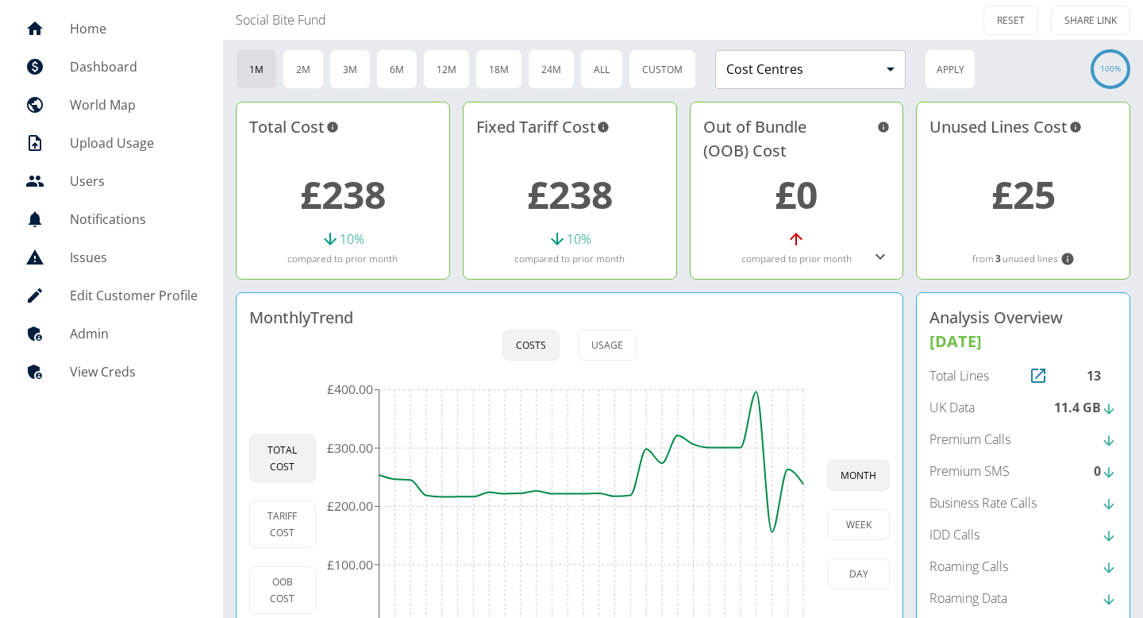
scroll to position [30, 0]
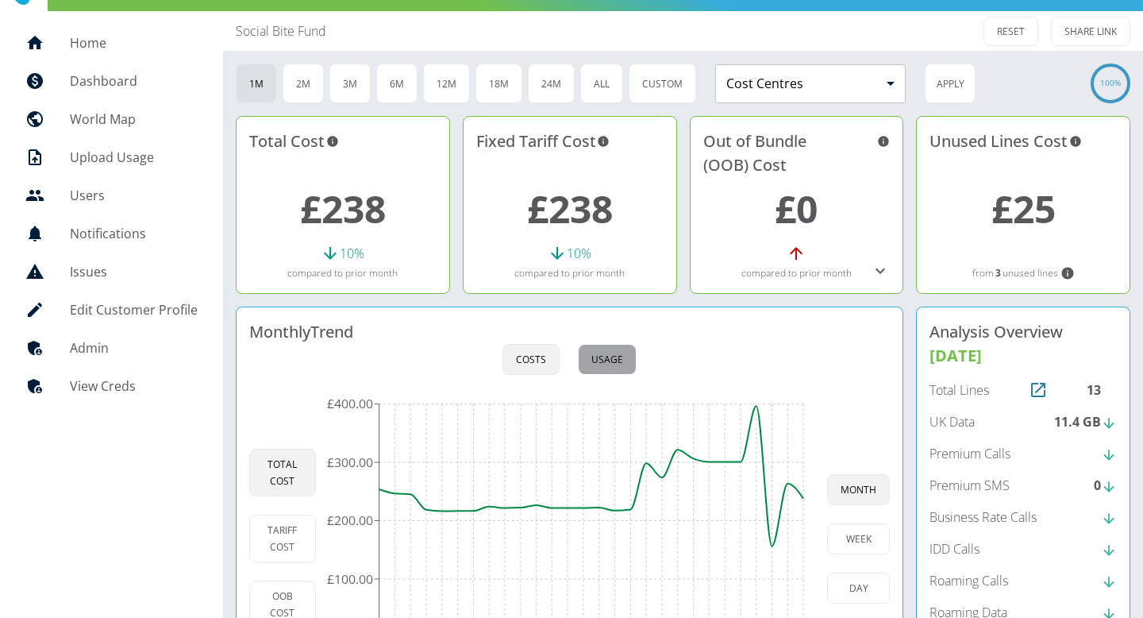
click at [603, 368] on button "Usage" at bounding box center [607, 359] width 59 height 31
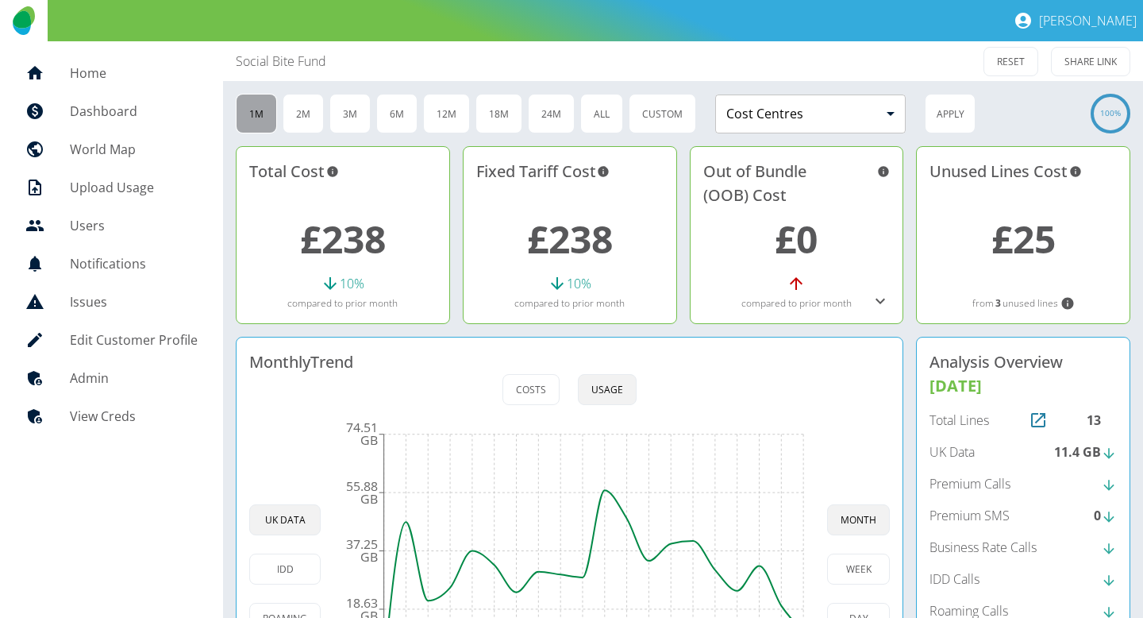
click at [262, 109] on button "1M" at bounding box center [256, 114] width 41 height 40
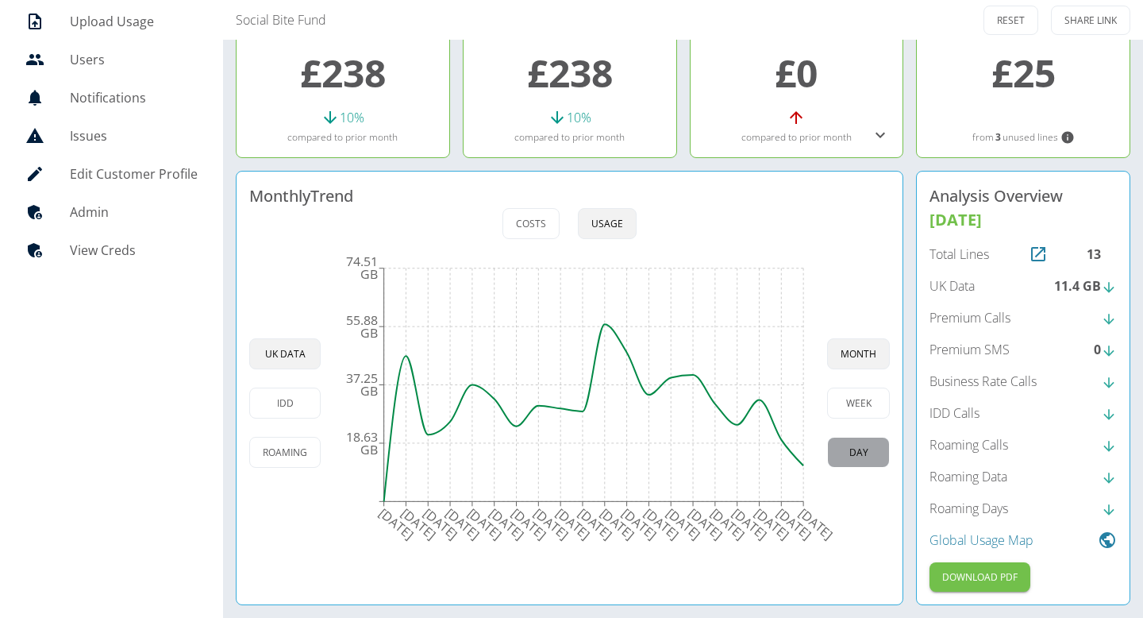
click at [865, 439] on button "day" at bounding box center [858, 452] width 63 height 31
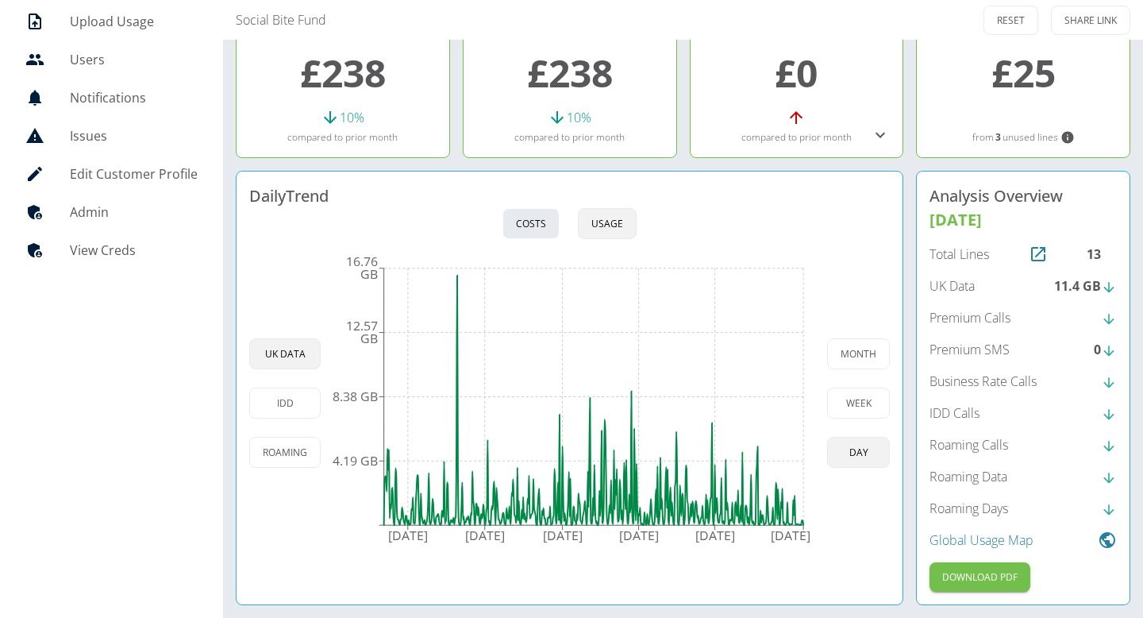
click at [522, 209] on button "Costs" at bounding box center [531, 223] width 57 height 31
